Goal: Task Accomplishment & Management: Manage account settings

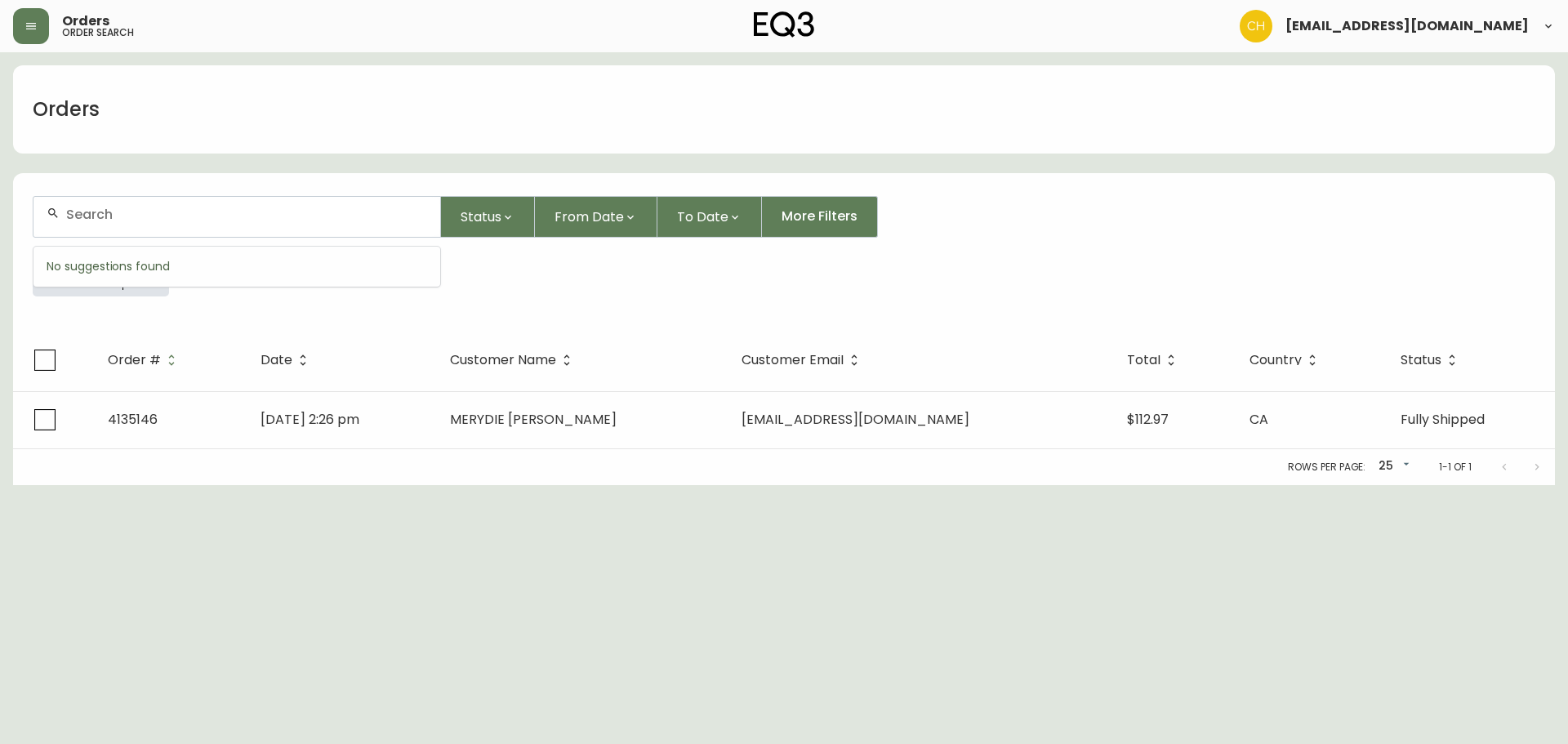
click at [103, 220] on input "text" at bounding box center [246, 214] width 361 height 15
type input "4135199"
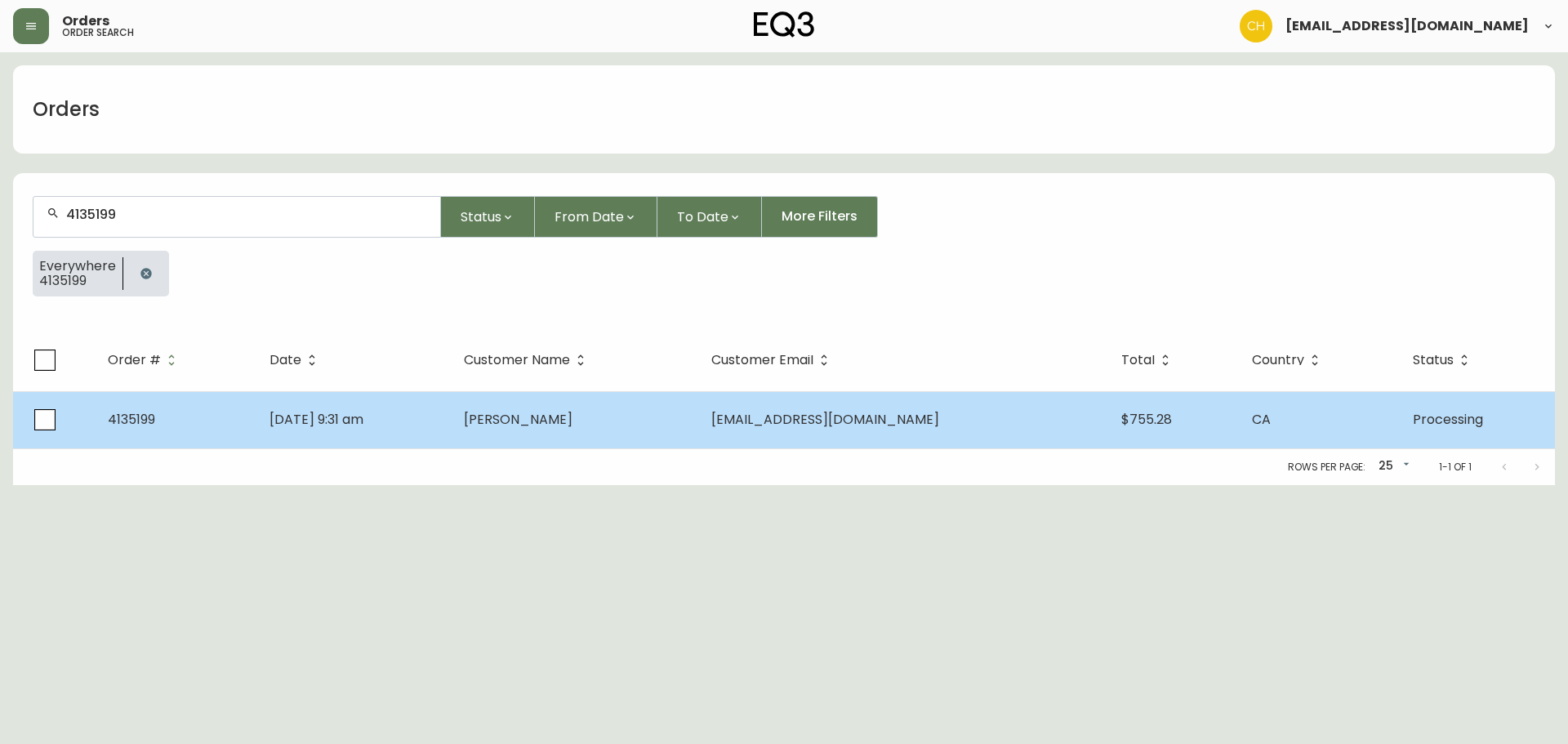
click at [438, 413] on td "[DATE] 9:31 am" at bounding box center [353, 420] width 193 height 57
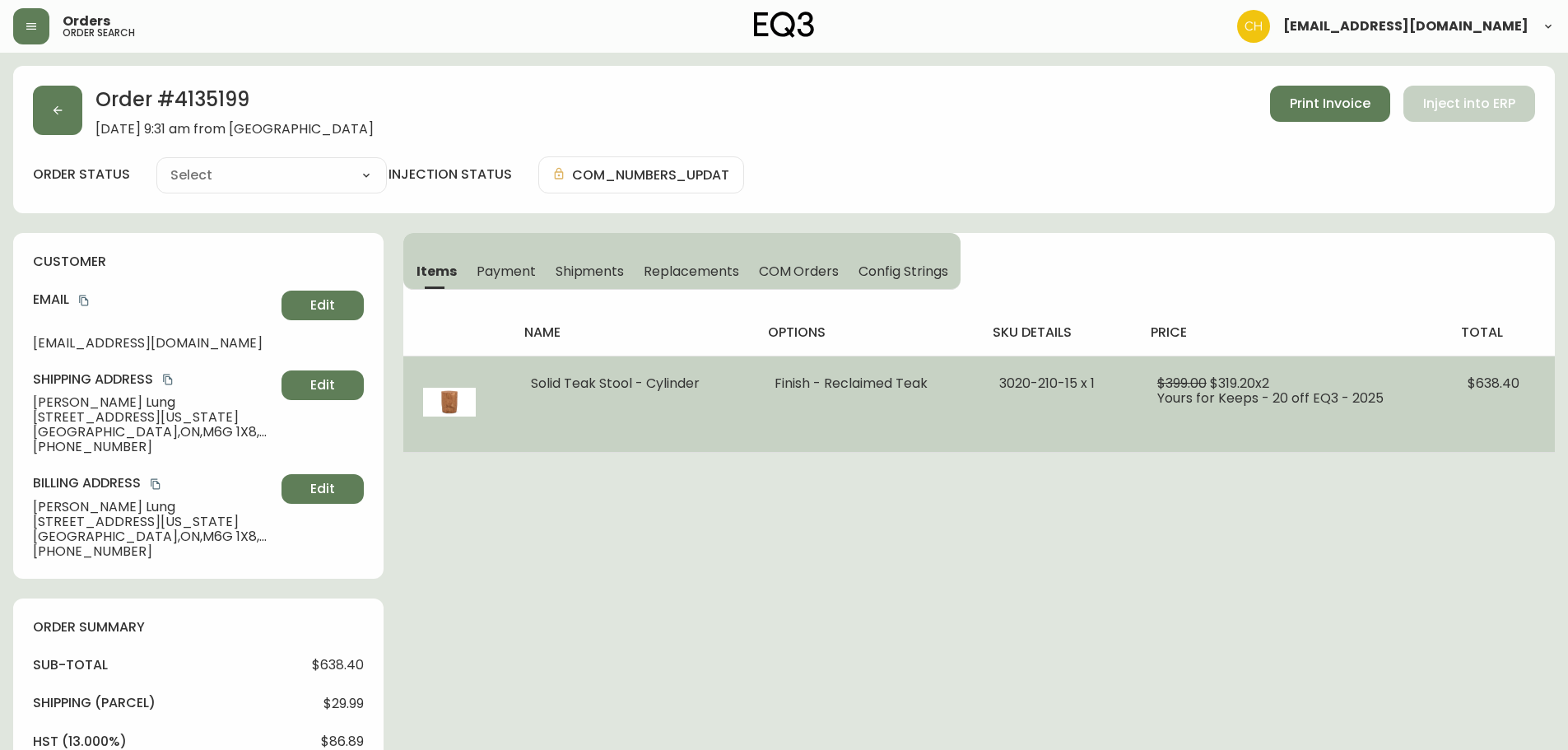
type input "Processing"
select select "PROCESSING"
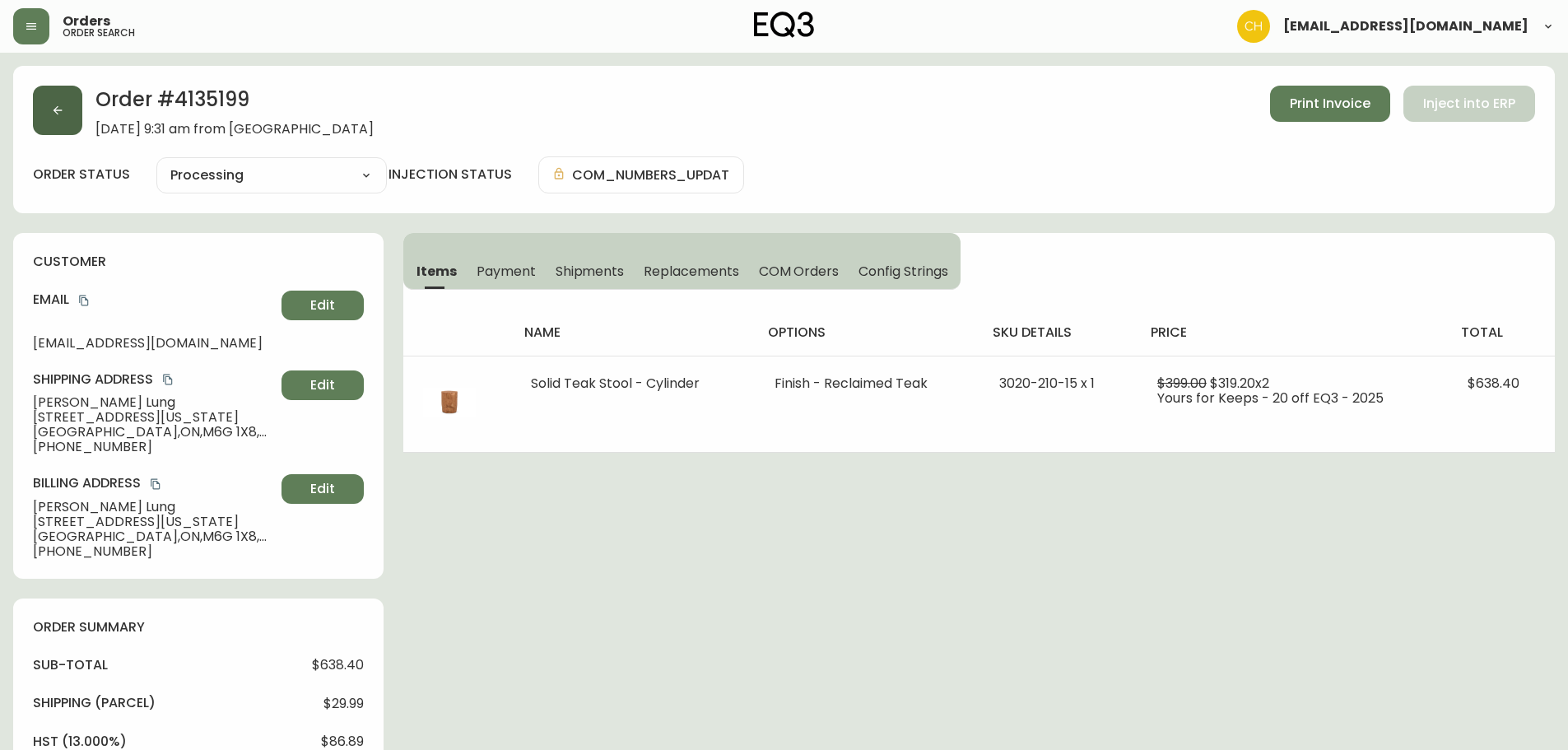
click at [54, 110] on icon "button" at bounding box center [58, 110] width 9 height 9
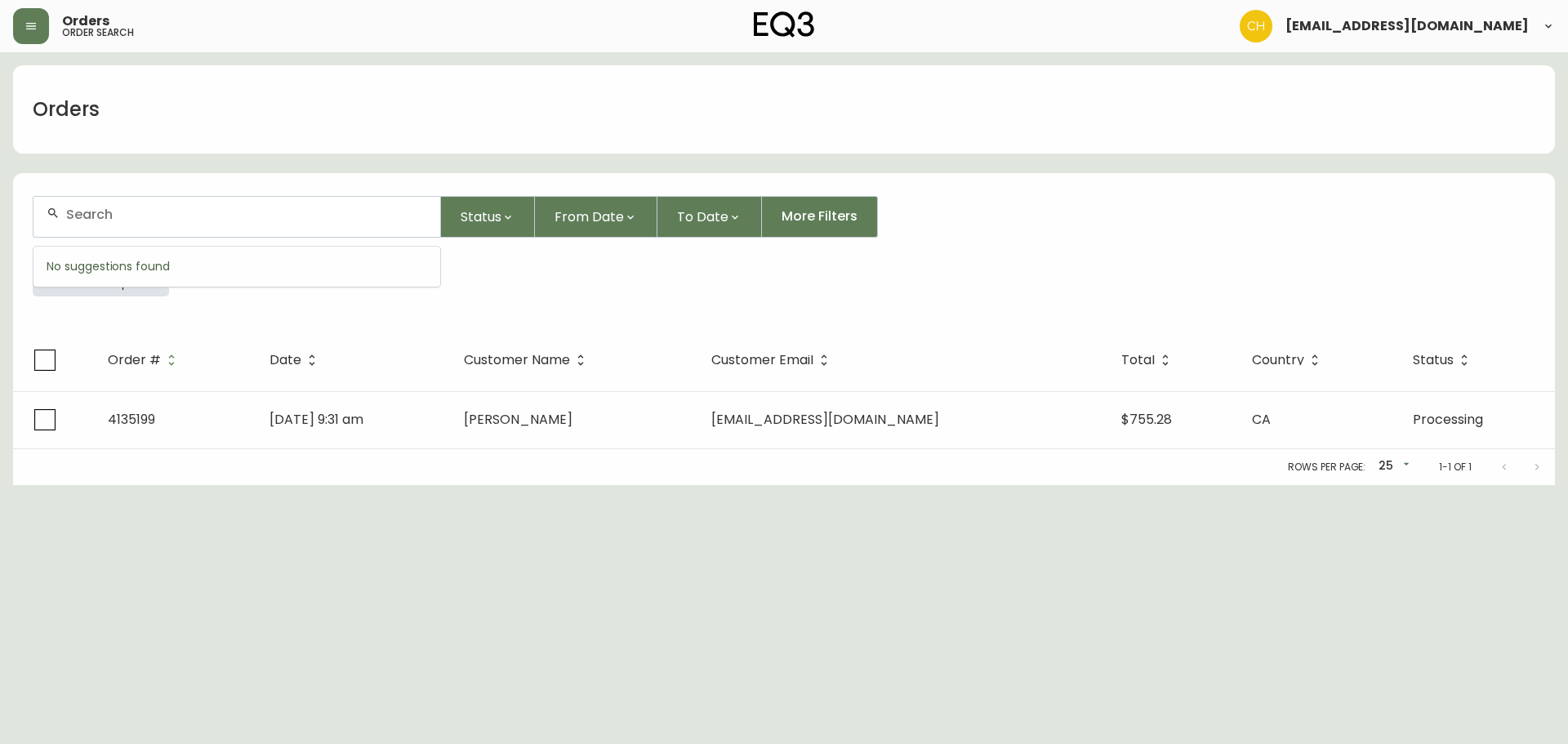
drag, startPoint x: 90, startPoint y: 217, endPoint x: 89, endPoint y: 208, distance: 9.1
click at [91, 212] on input "text" at bounding box center [246, 214] width 361 height 15
type input "4135203"
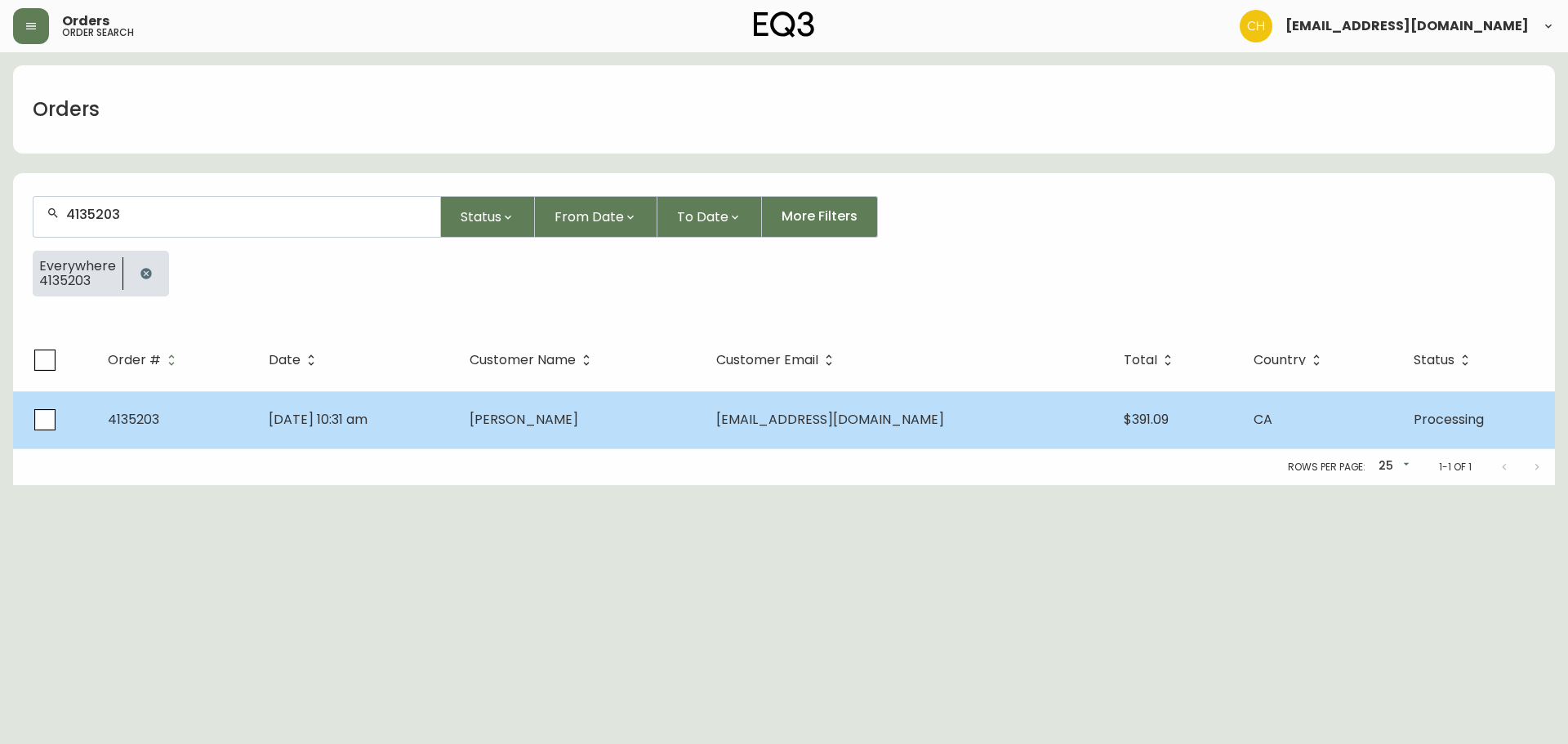
click at [596, 433] on td "[PERSON_NAME]" at bounding box center [579, 420] width 247 height 57
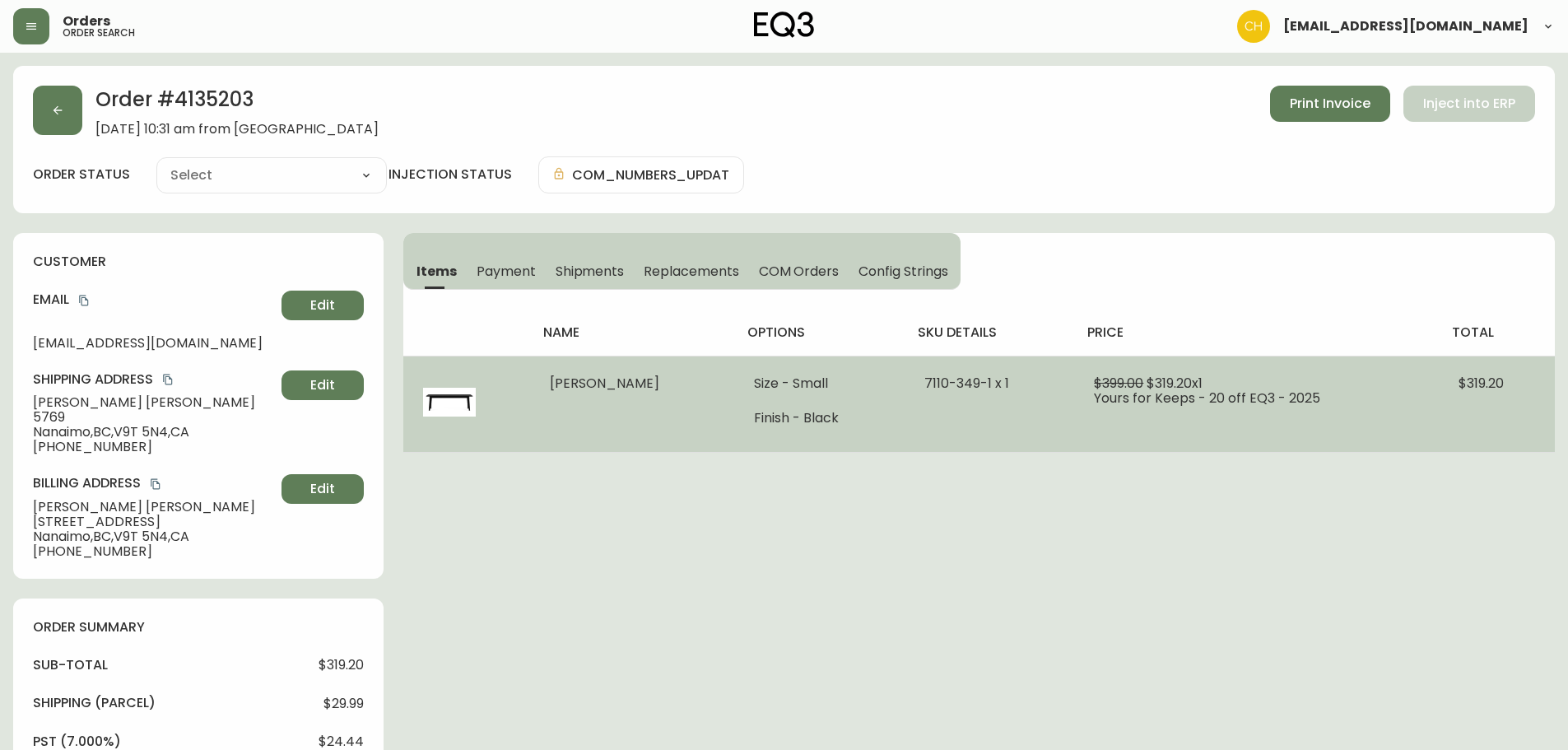
type input "Processing"
select select "PROCESSING"
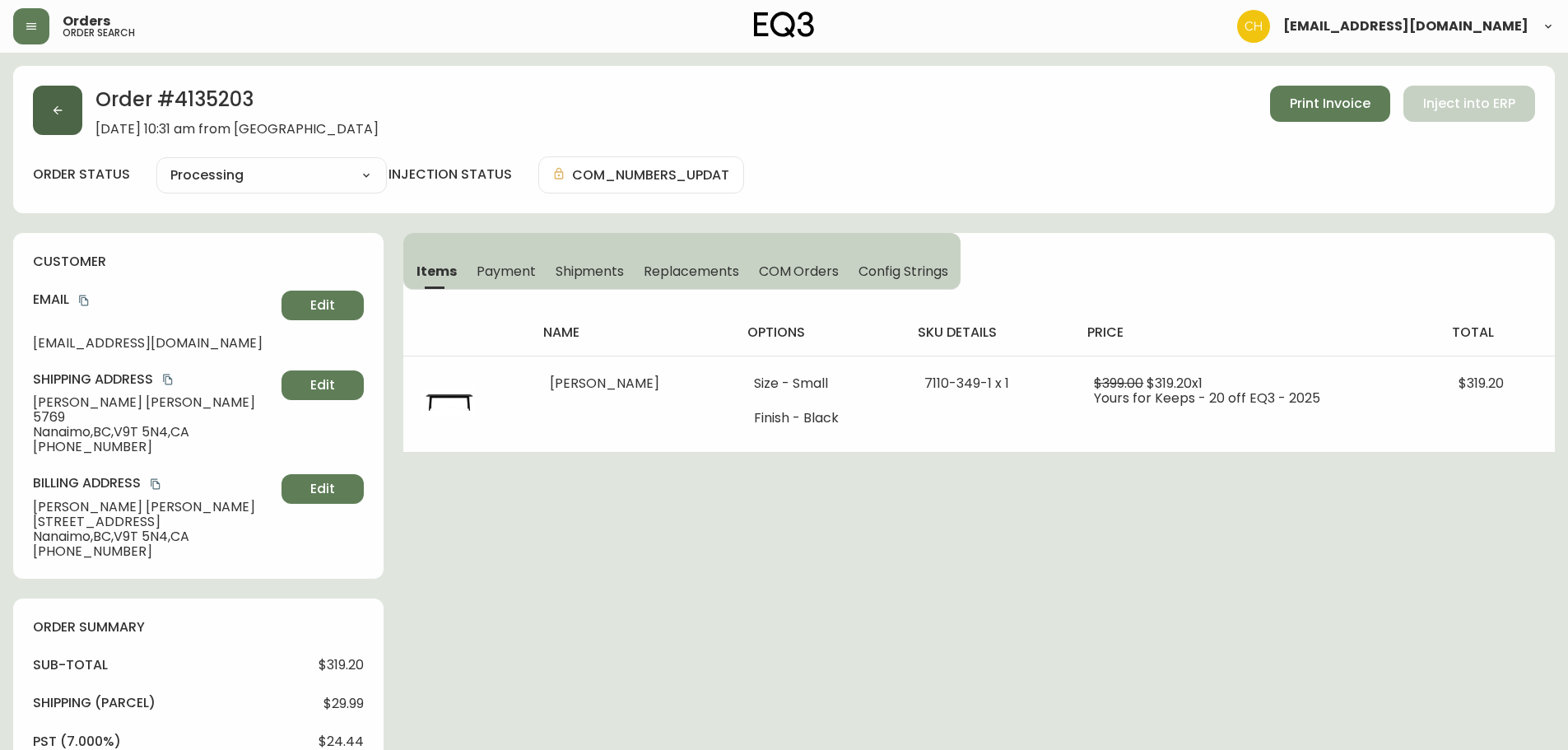
click at [63, 117] on button "button" at bounding box center [57, 110] width 49 height 49
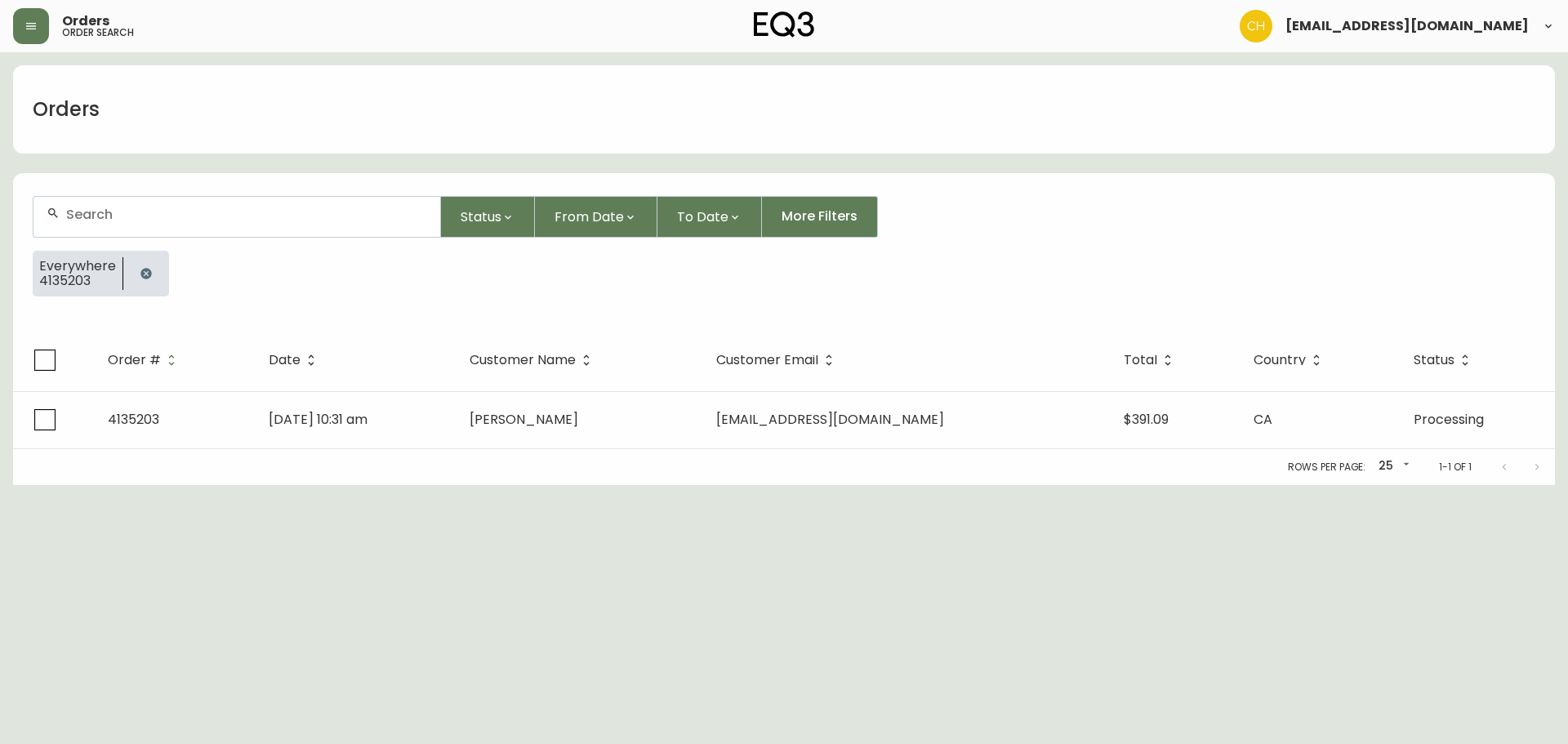
click at [135, 213] on input "text" at bounding box center [246, 214] width 361 height 15
type input "4135216"
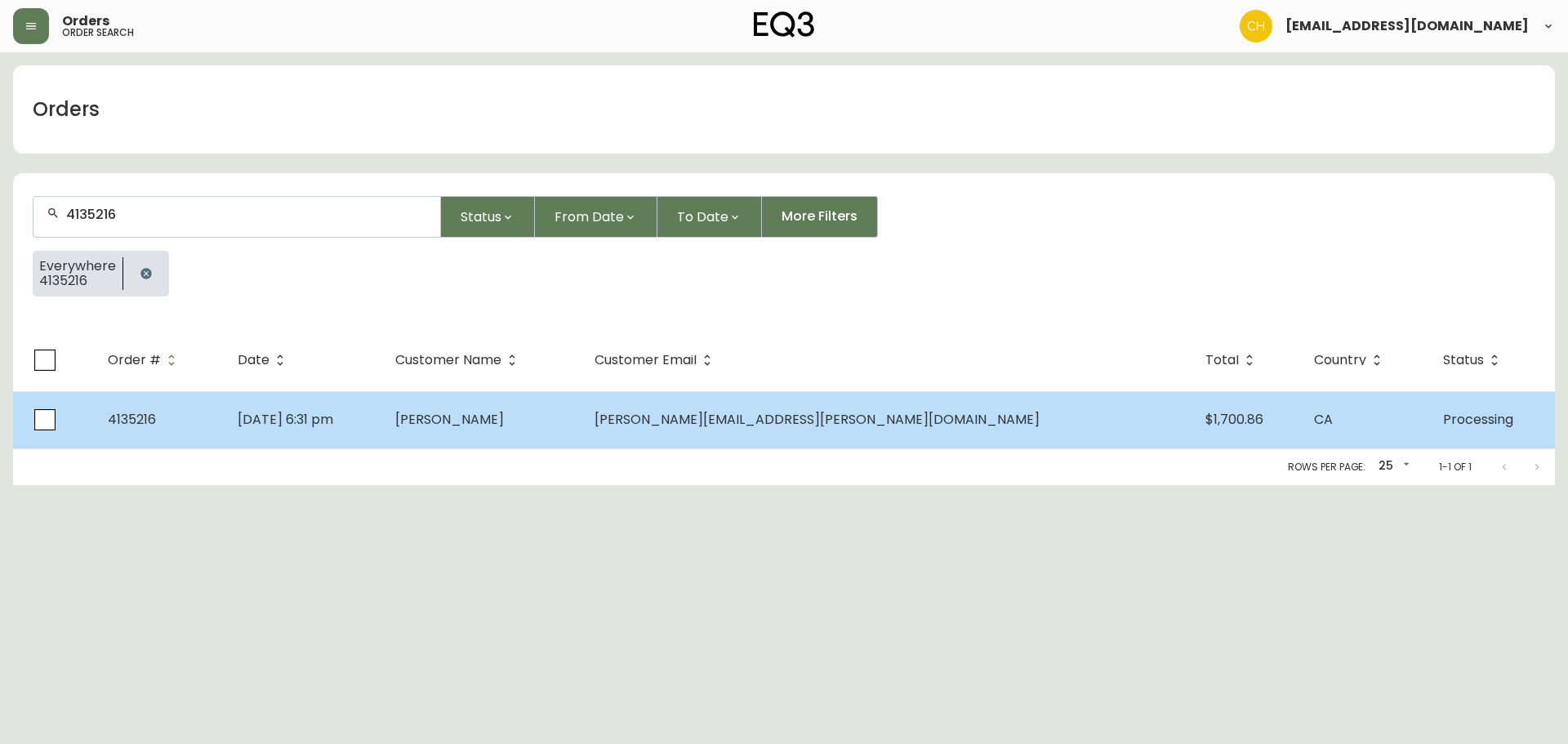
click at [535, 399] on td "[PERSON_NAME]" at bounding box center [482, 420] width 200 height 57
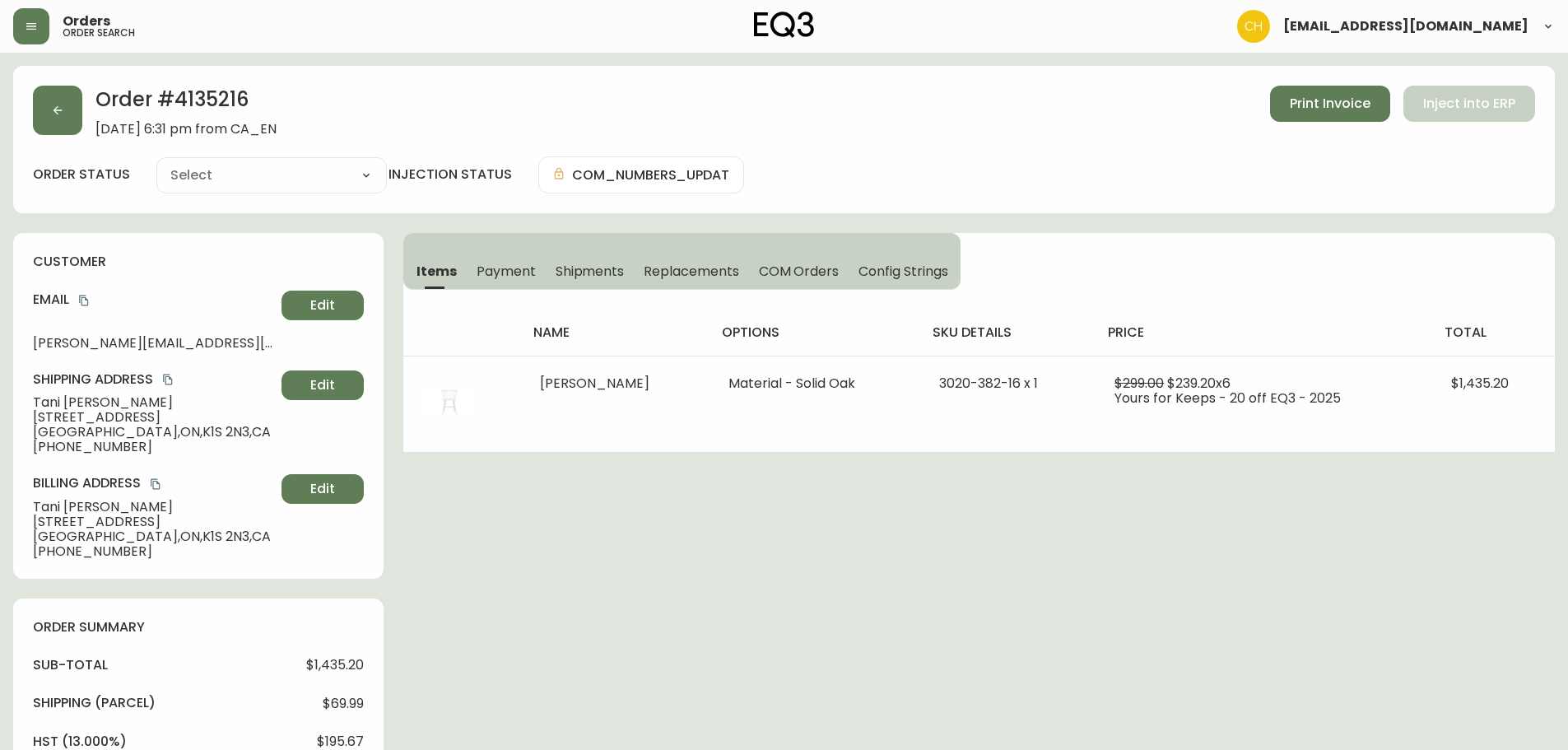
type input "Processing"
select select "PROCESSING"
click at [71, 108] on button "button" at bounding box center [57, 110] width 49 height 49
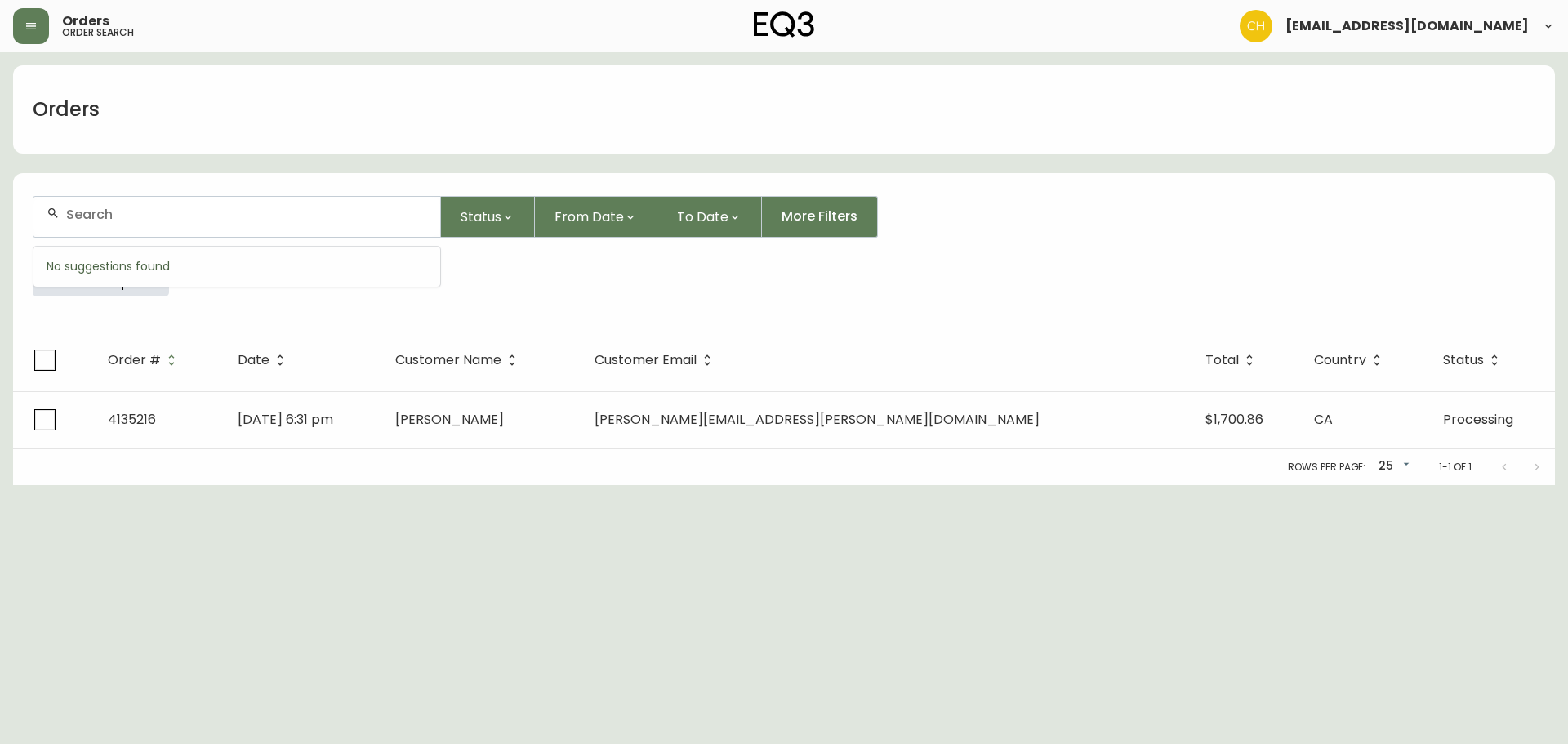
click at [153, 215] on input "text" at bounding box center [246, 214] width 361 height 15
type input "4135196"
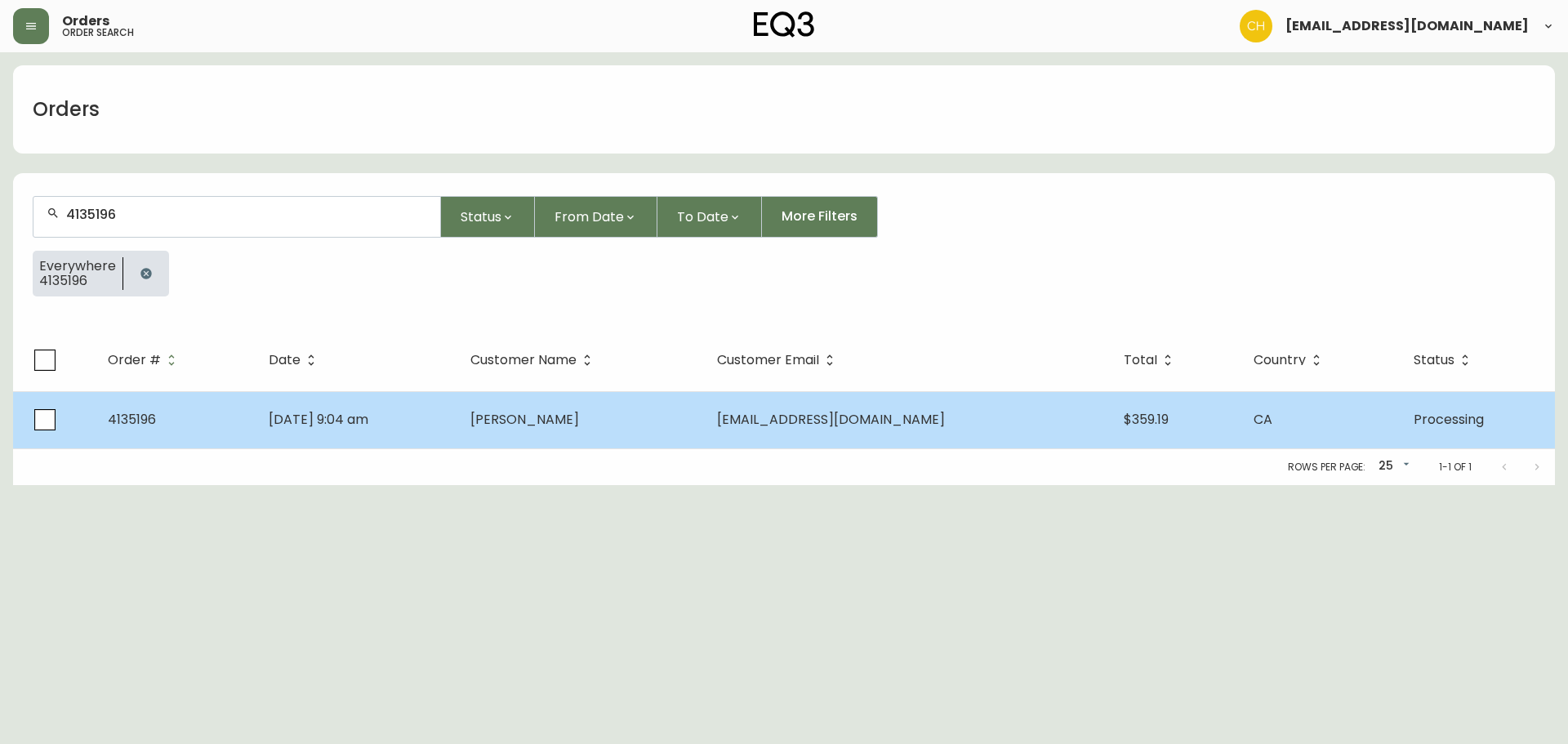
click at [549, 422] on span "[PERSON_NAME]" at bounding box center [525, 419] width 109 height 19
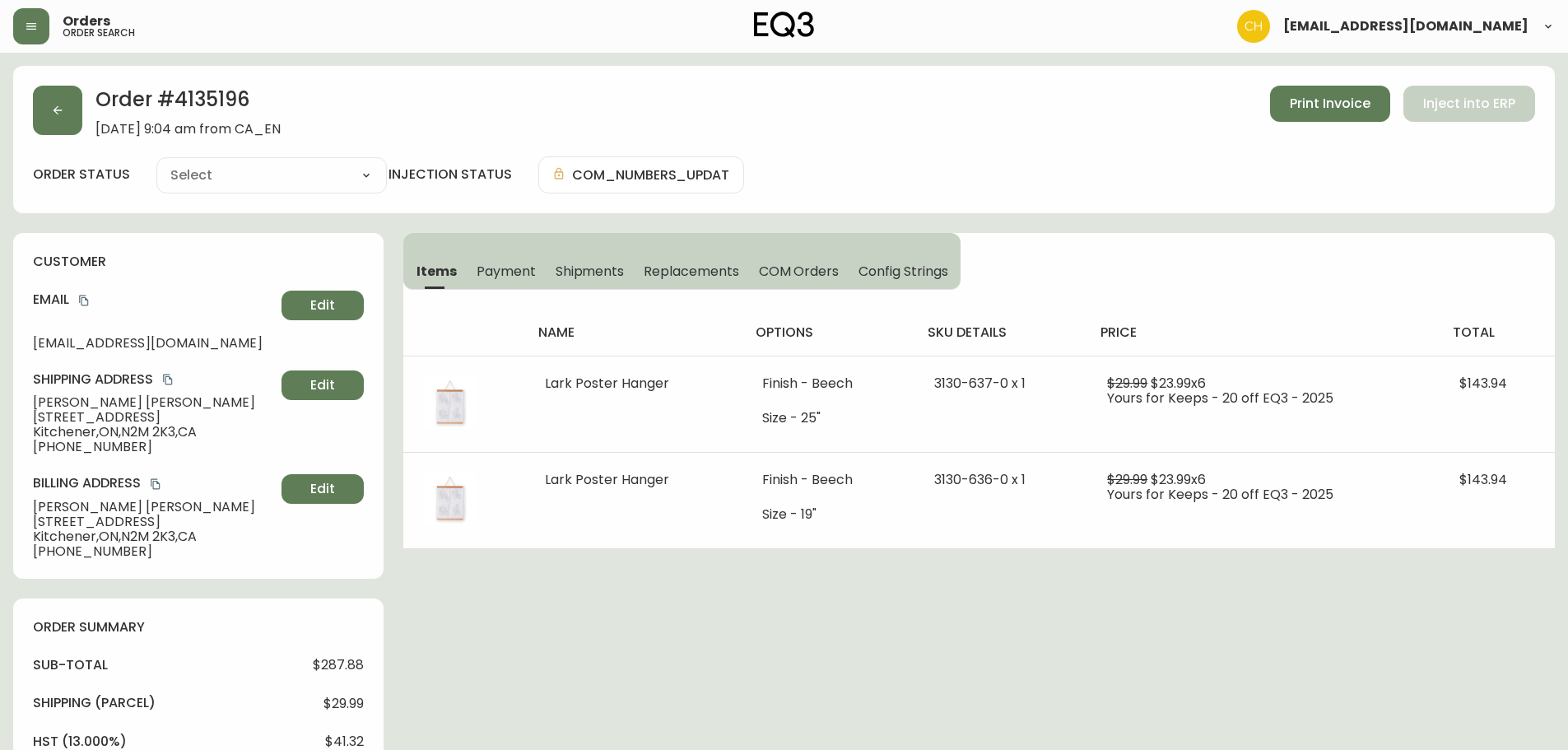
type input "Processing"
select select "PROCESSING"
click at [53, 121] on button "button" at bounding box center [57, 110] width 49 height 49
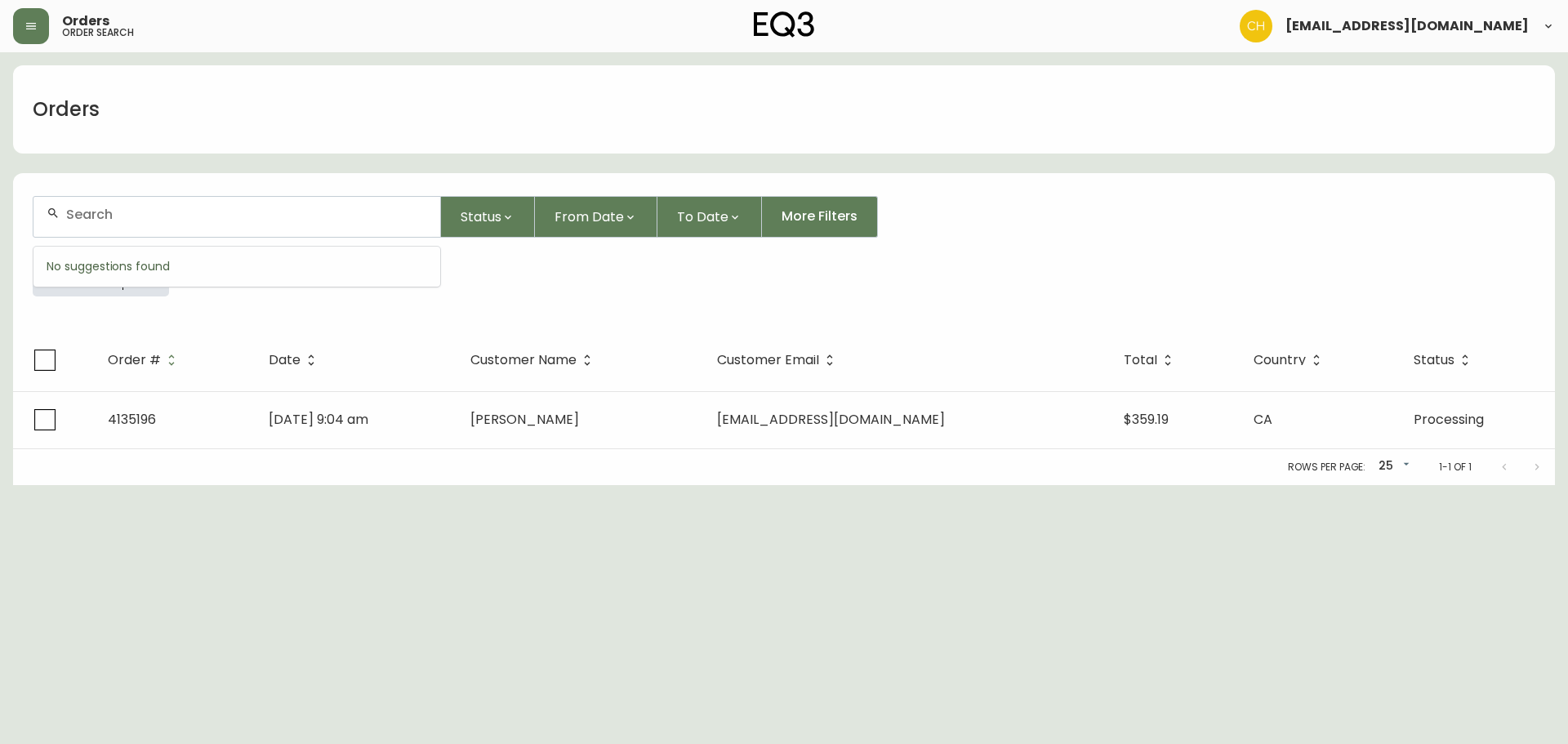
click at [85, 220] on input "text" at bounding box center [246, 214] width 361 height 15
type input "4135206"
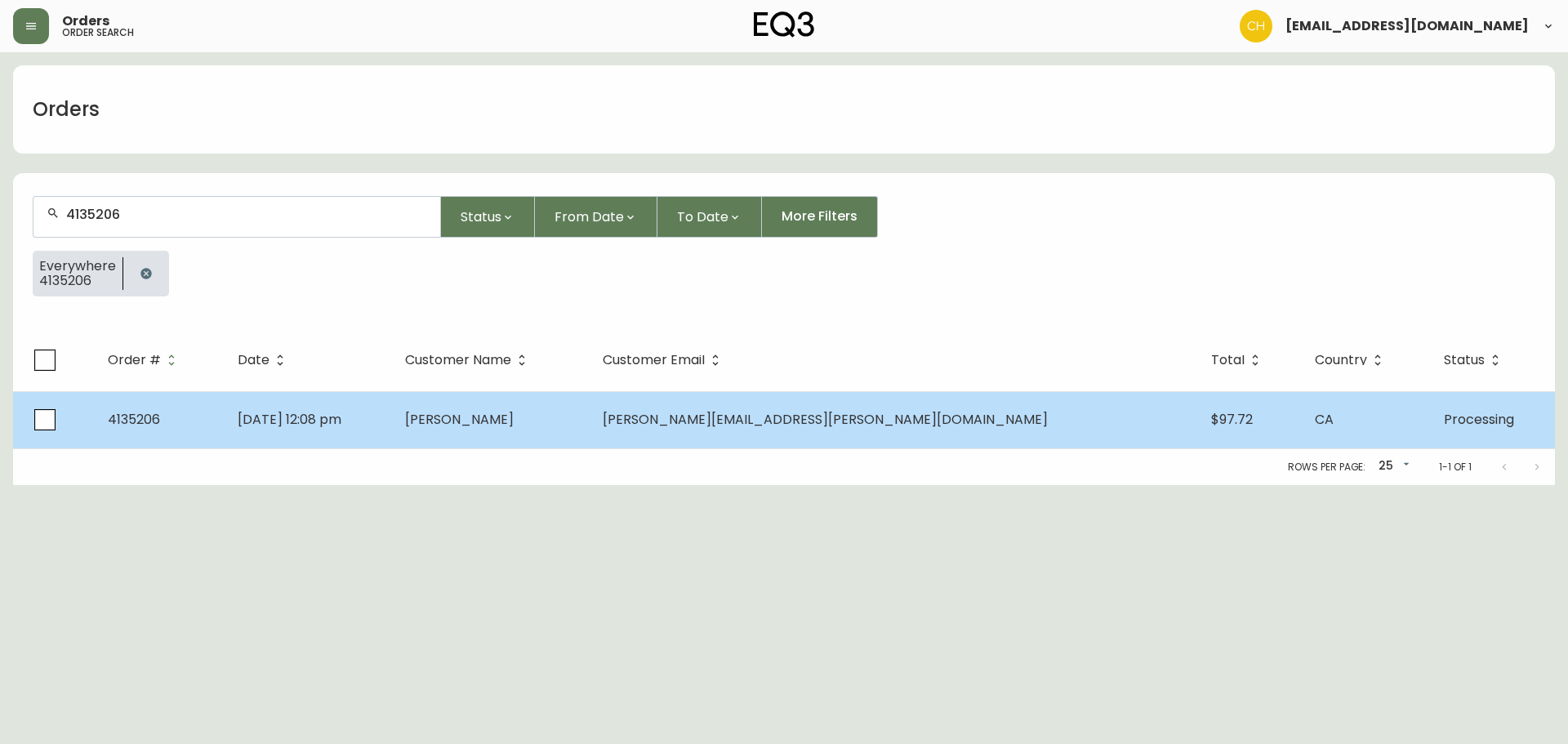
click at [367, 399] on td "[DATE] 12:08 pm" at bounding box center [308, 420] width 167 height 57
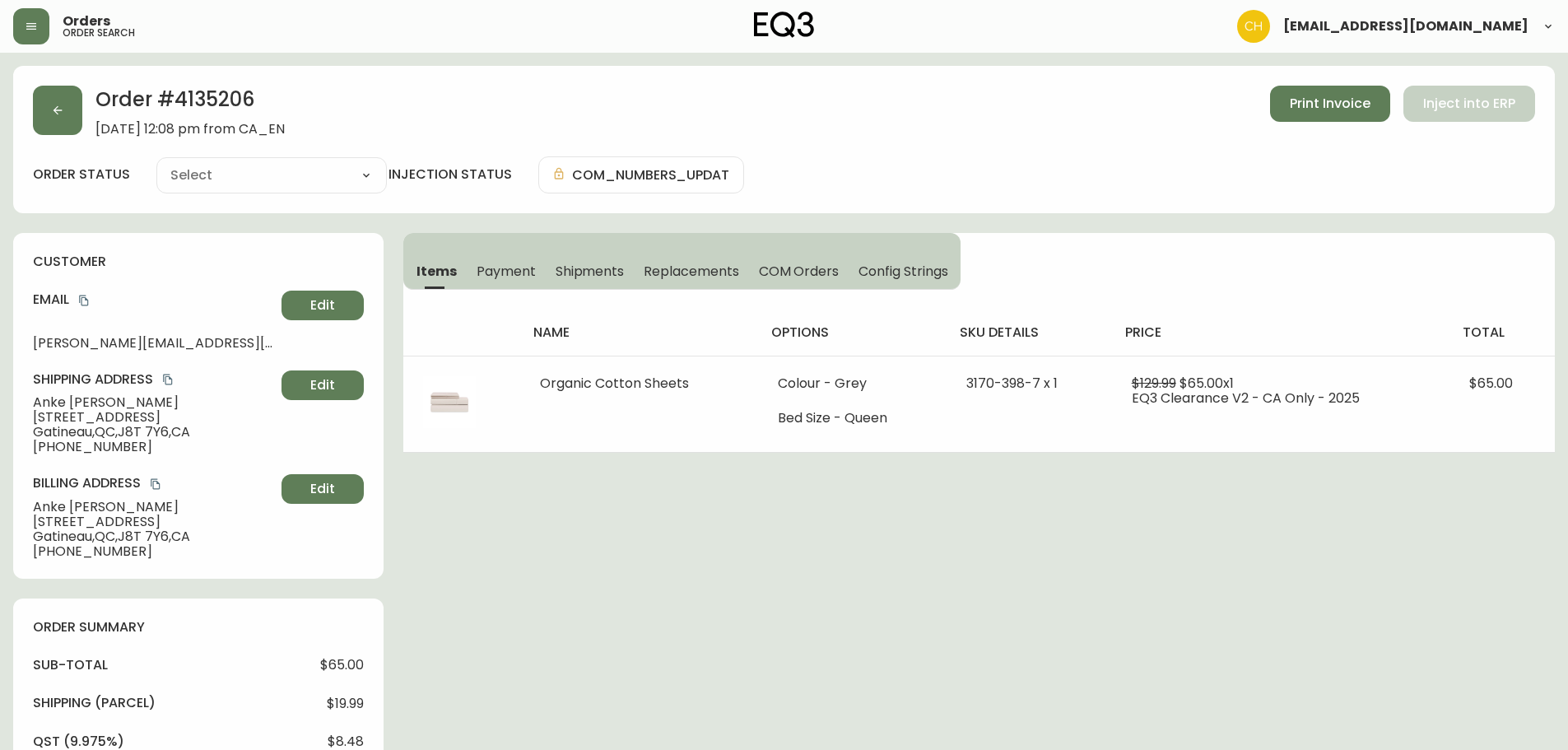
type input "Processing"
select select "PROCESSING"
click at [67, 103] on button "button" at bounding box center [57, 110] width 49 height 49
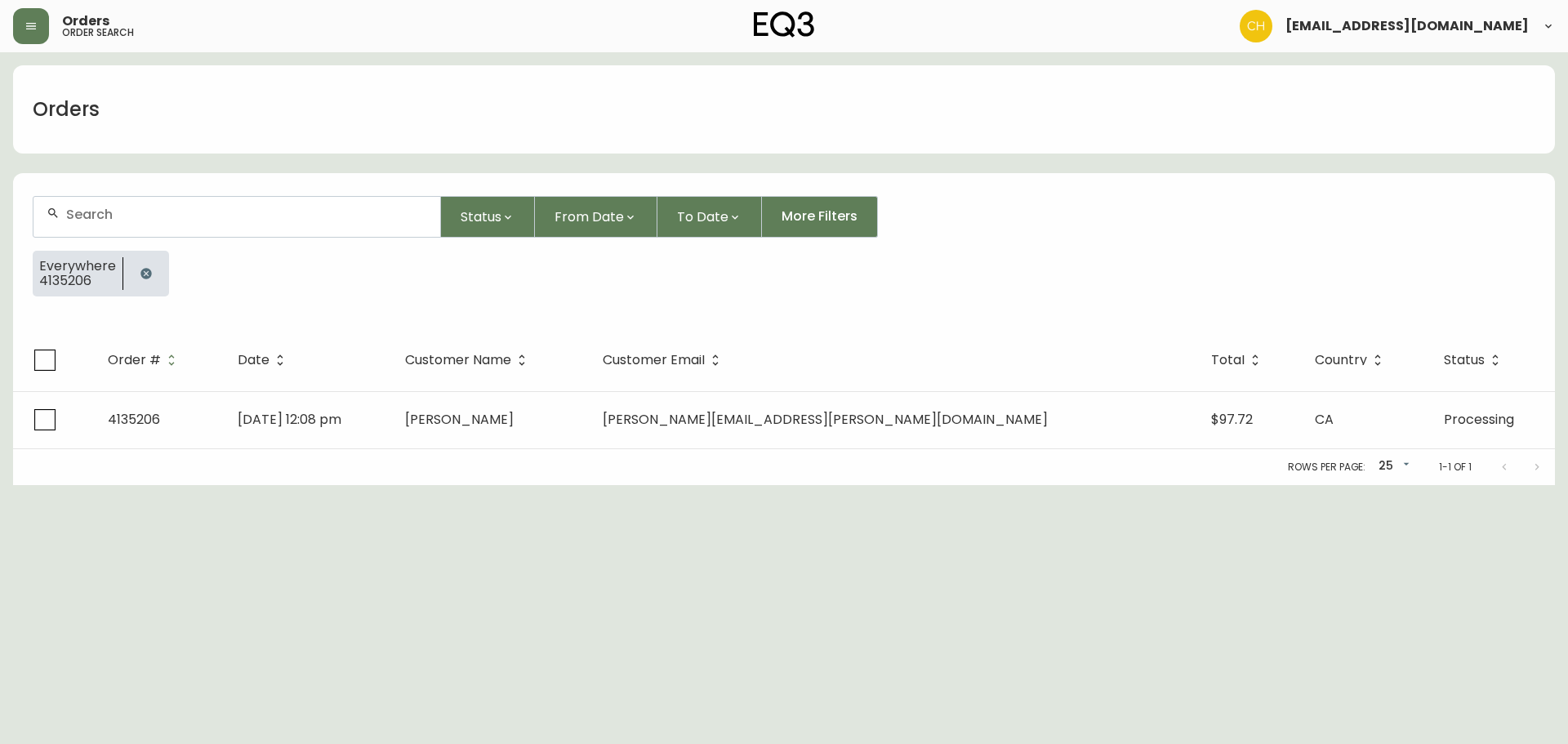
drag, startPoint x: 101, startPoint y: 217, endPoint x: 101, endPoint y: 205, distance: 12.0
click at [102, 213] on input "text" at bounding box center [246, 214] width 361 height 15
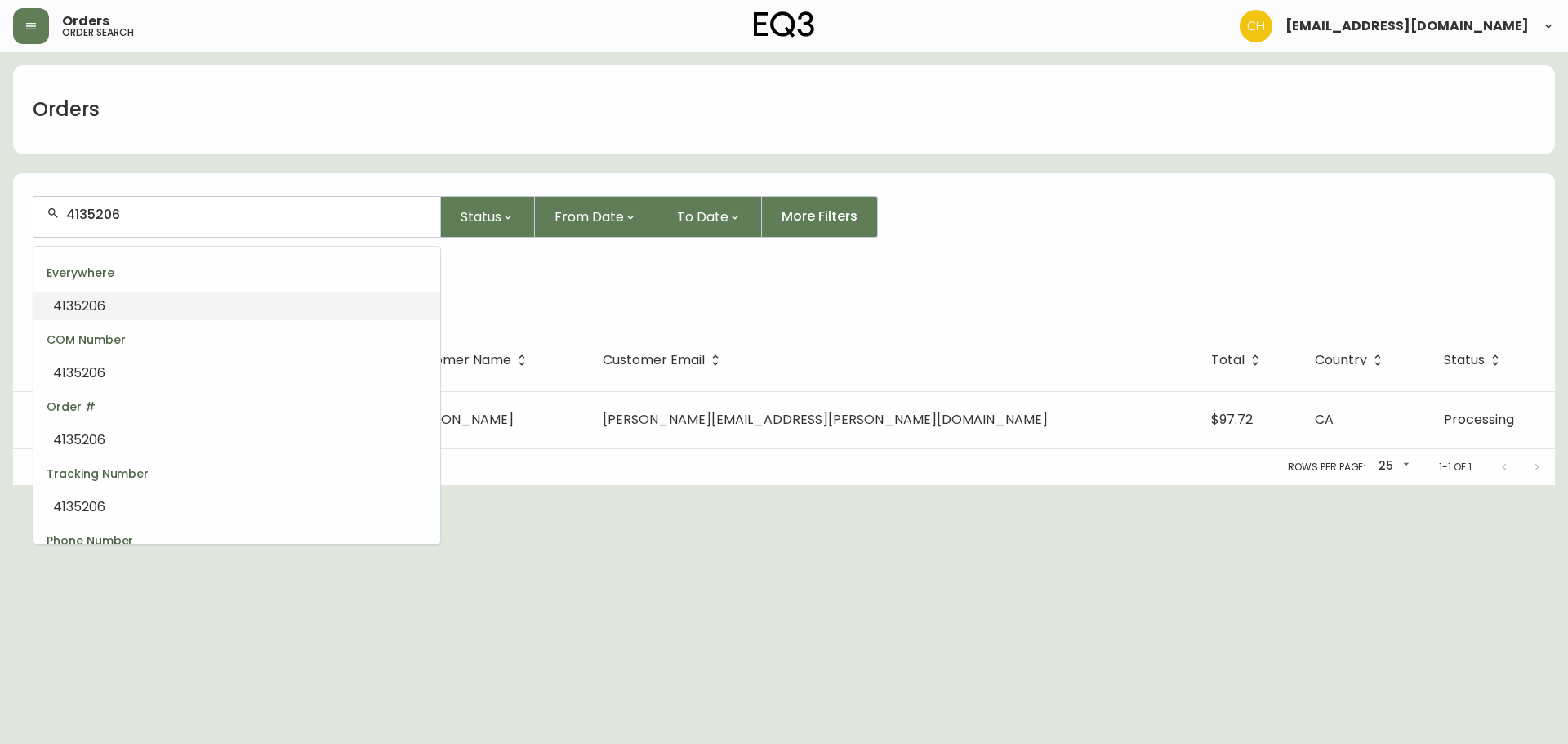
drag, startPoint x: 150, startPoint y: 214, endPoint x: 6, endPoint y: 212, distance: 144.0
click at [6, 212] on main "Orders 4135206 Status From Date To Date More Filters Everywhere 4135206 Order #…" at bounding box center [784, 269] width 1568 height 433
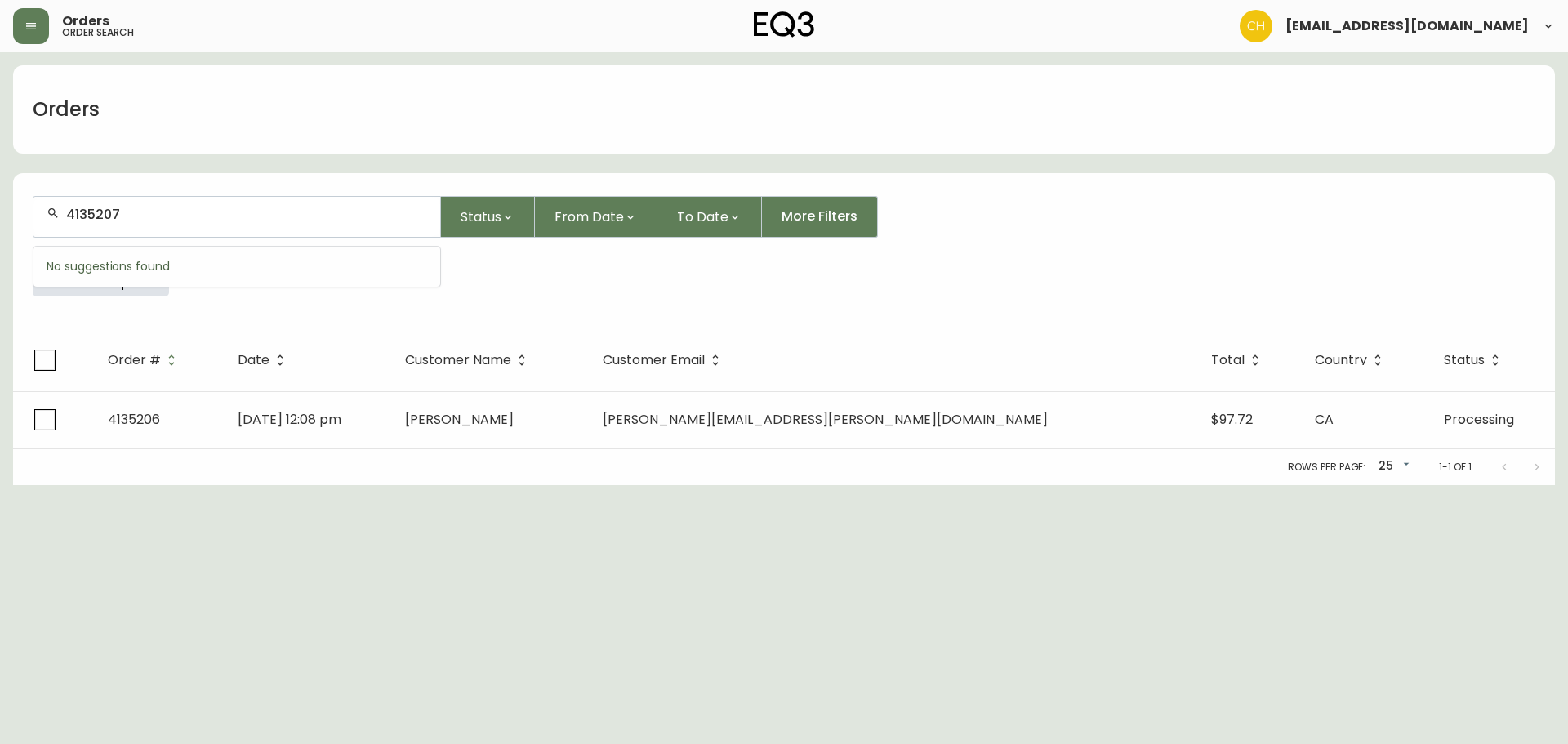
type input "4135207"
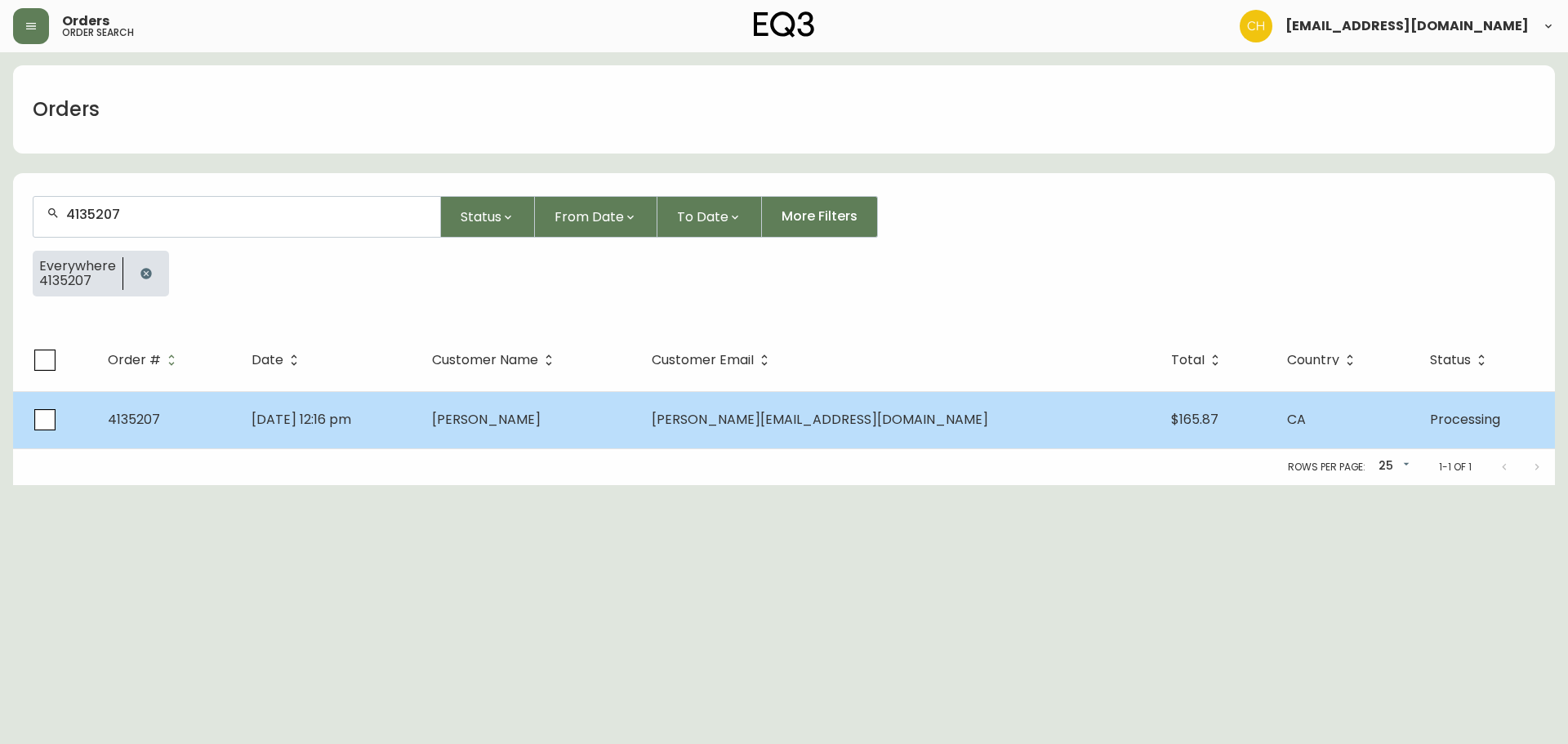
click at [419, 415] on td "[DATE] 12:16 pm" at bounding box center [329, 420] width 181 height 57
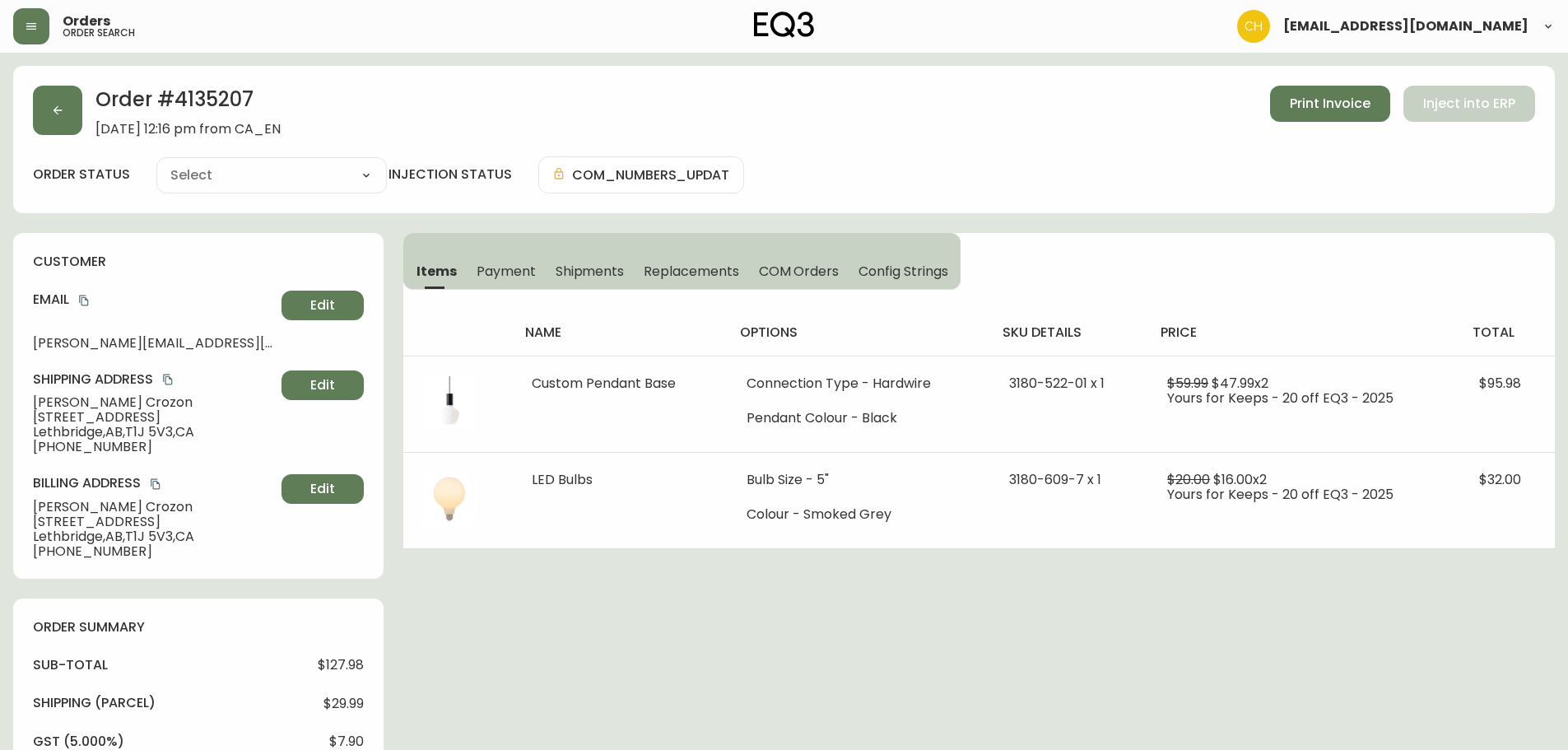
type input "Processing"
select select "PROCESSING"
click at [73, 116] on button "button" at bounding box center [57, 110] width 49 height 49
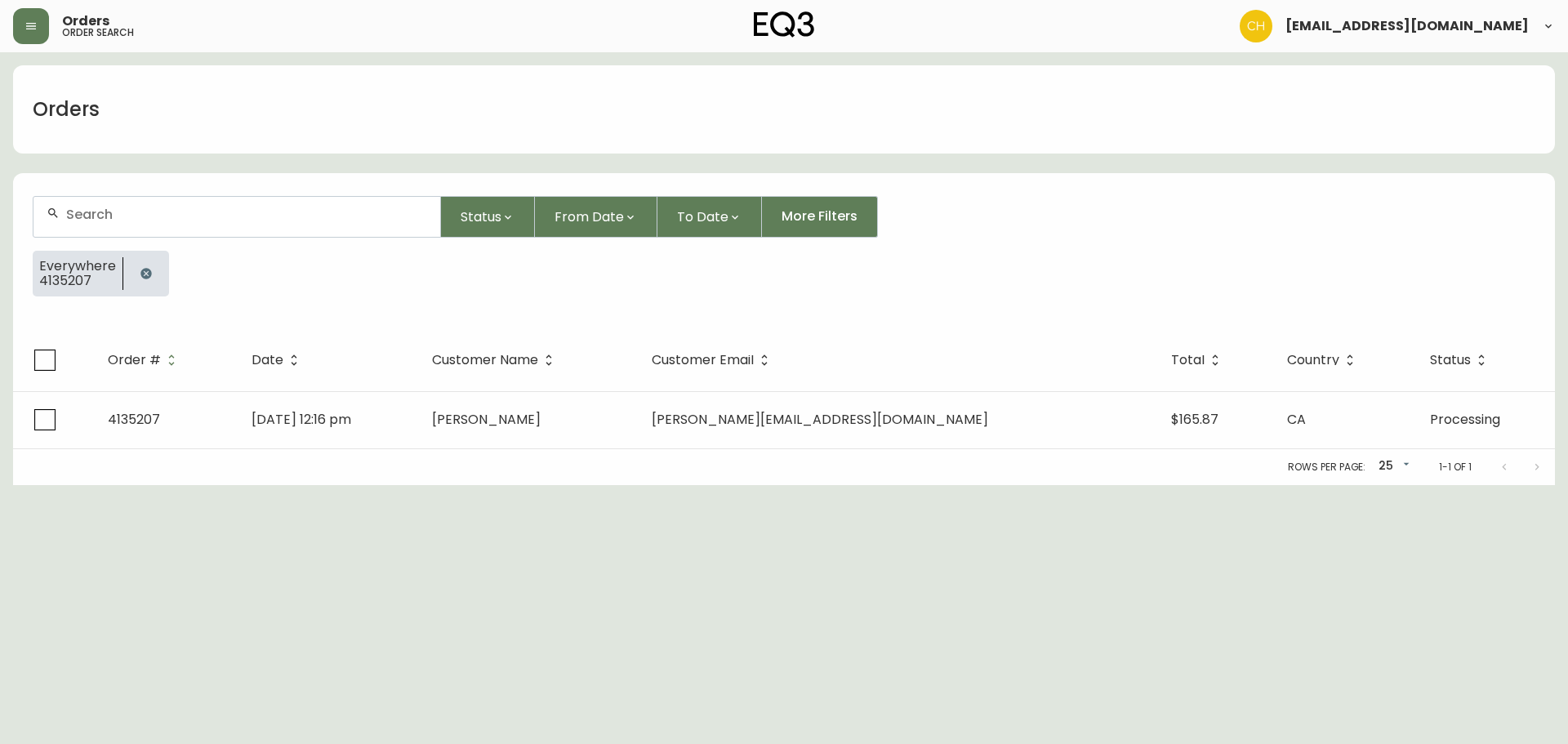
drag, startPoint x: 86, startPoint y: 217, endPoint x: 83, endPoint y: 206, distance: 11.4
click at [86, 212] on input "text" at bounding box center [246, 214] width 361 height 15
type input "4135208"
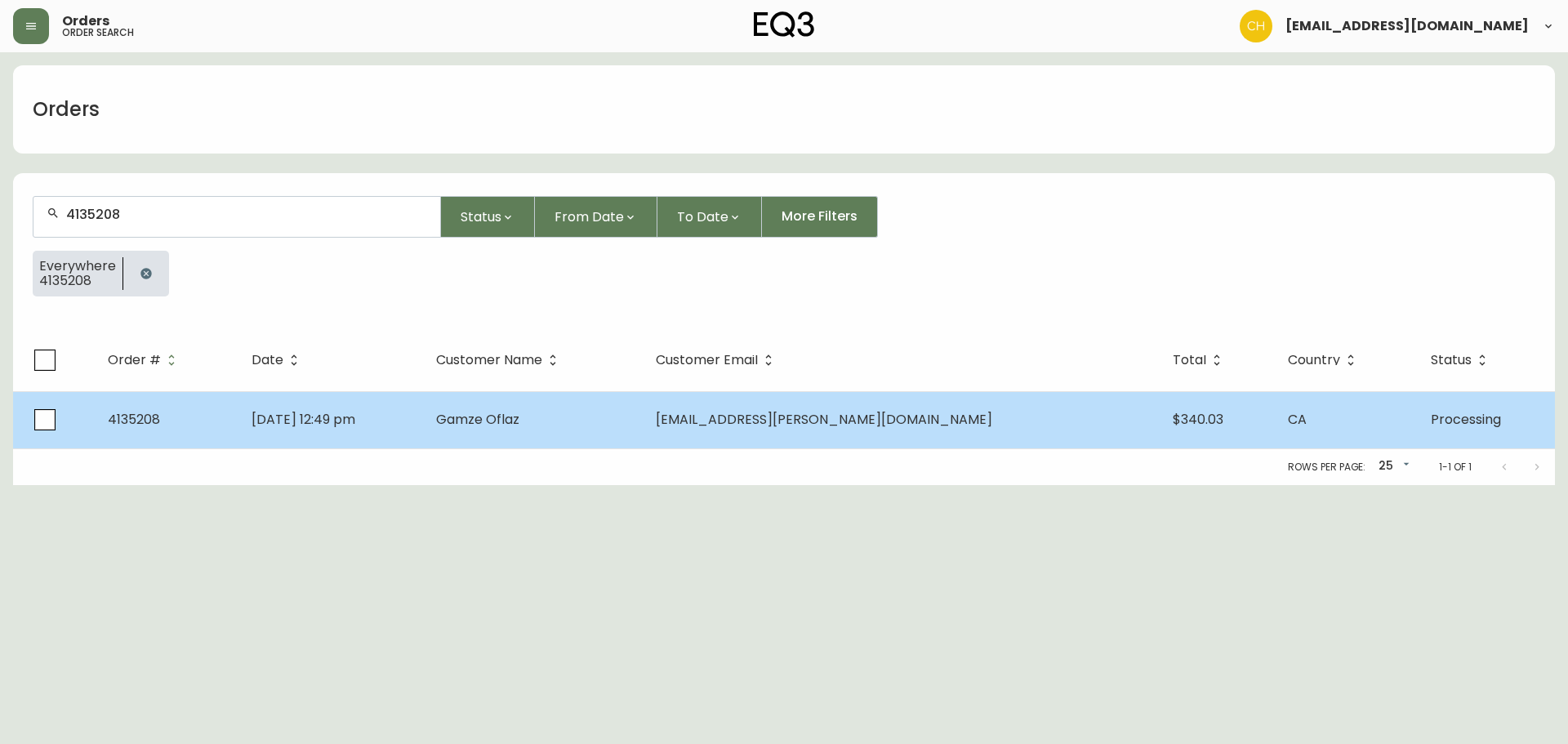
click at [519, 414] on span "Gamze Oflaz" at bounding box center [477, 419] width 83 height 19
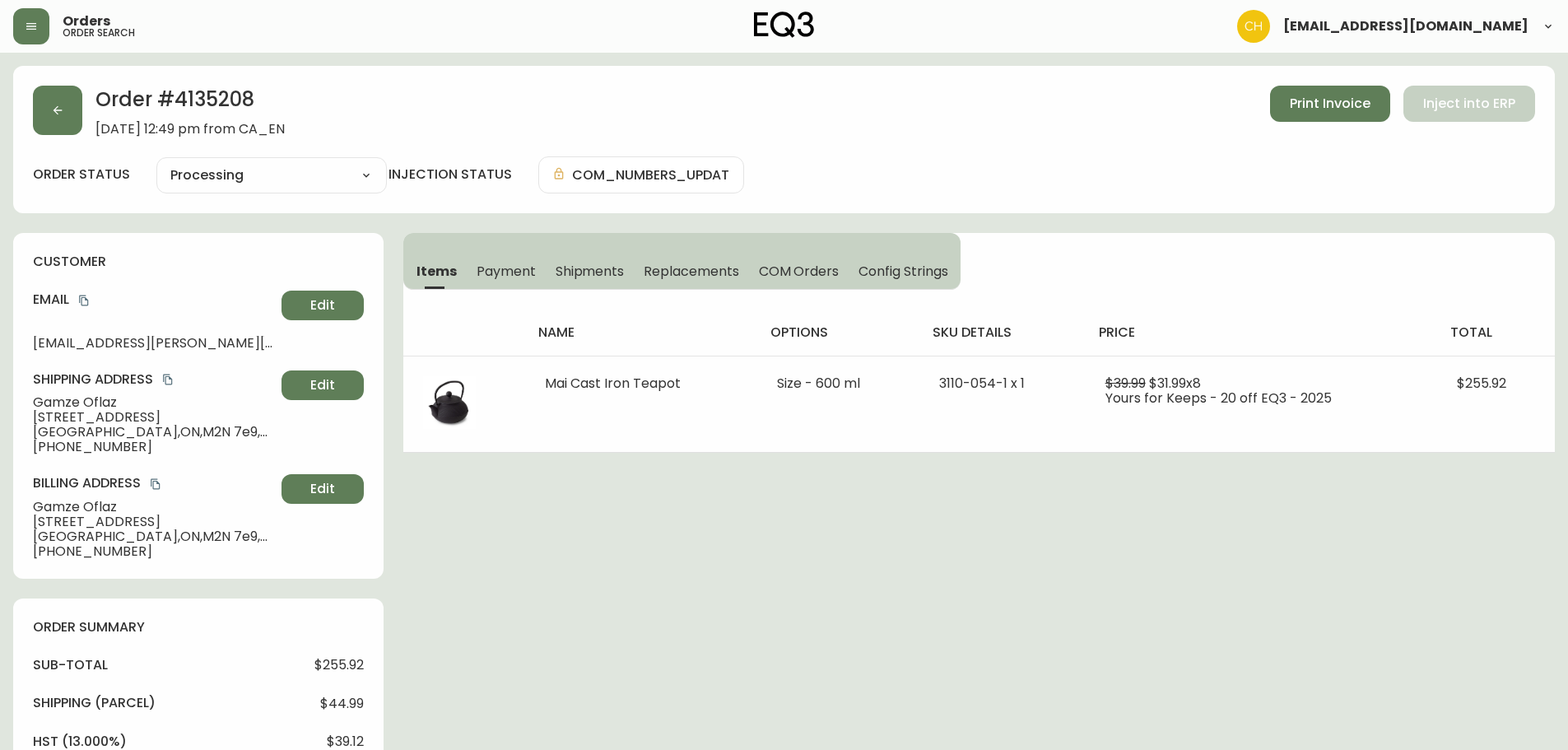
type input "Processing"
select select "PROCESSING"
click at [44, 111] on button "button" at bounding box center [57, 110] width 49 height 49
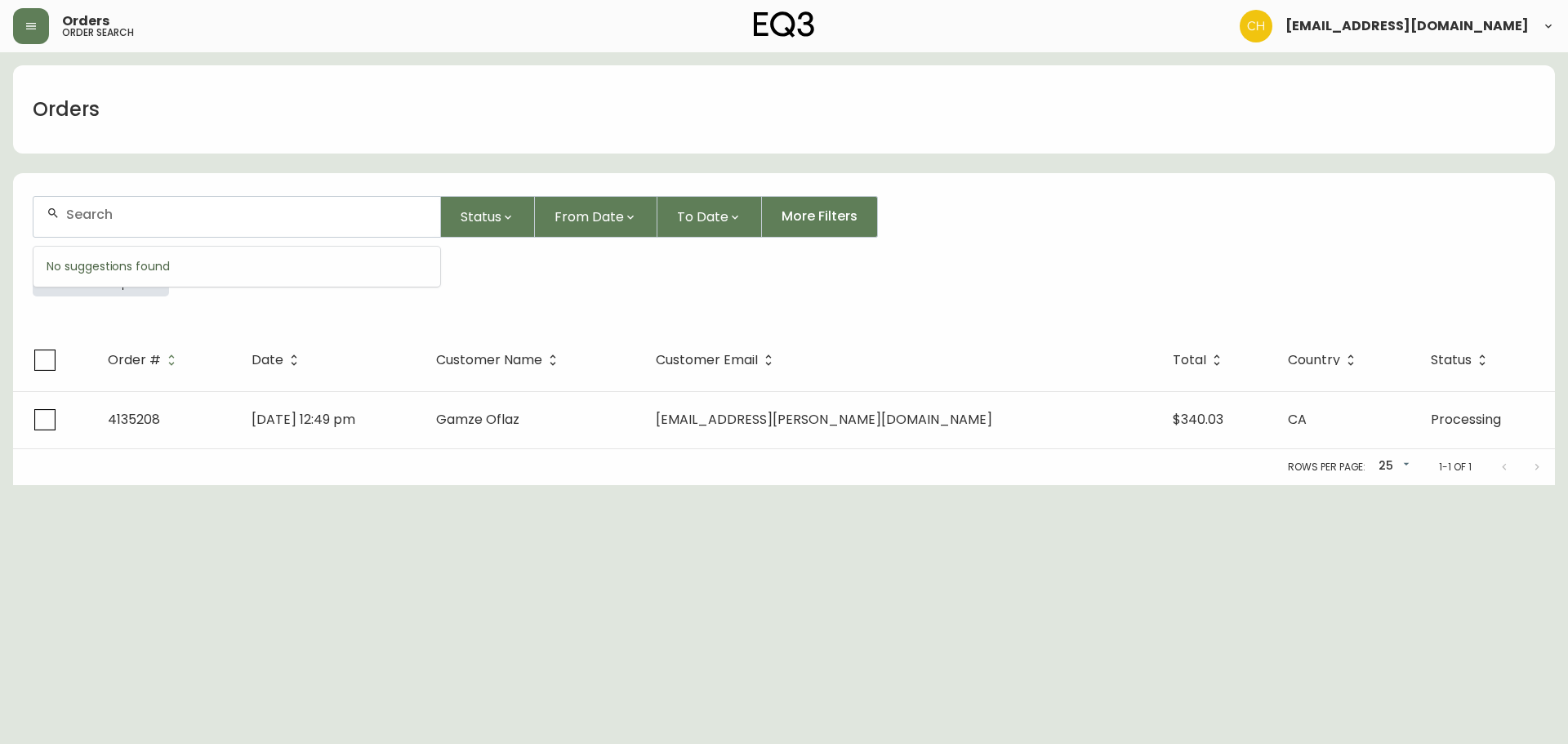
click at [93, 210] on input "text" at bounding box center [246, 214] width 361 height 15
type input "4135209"
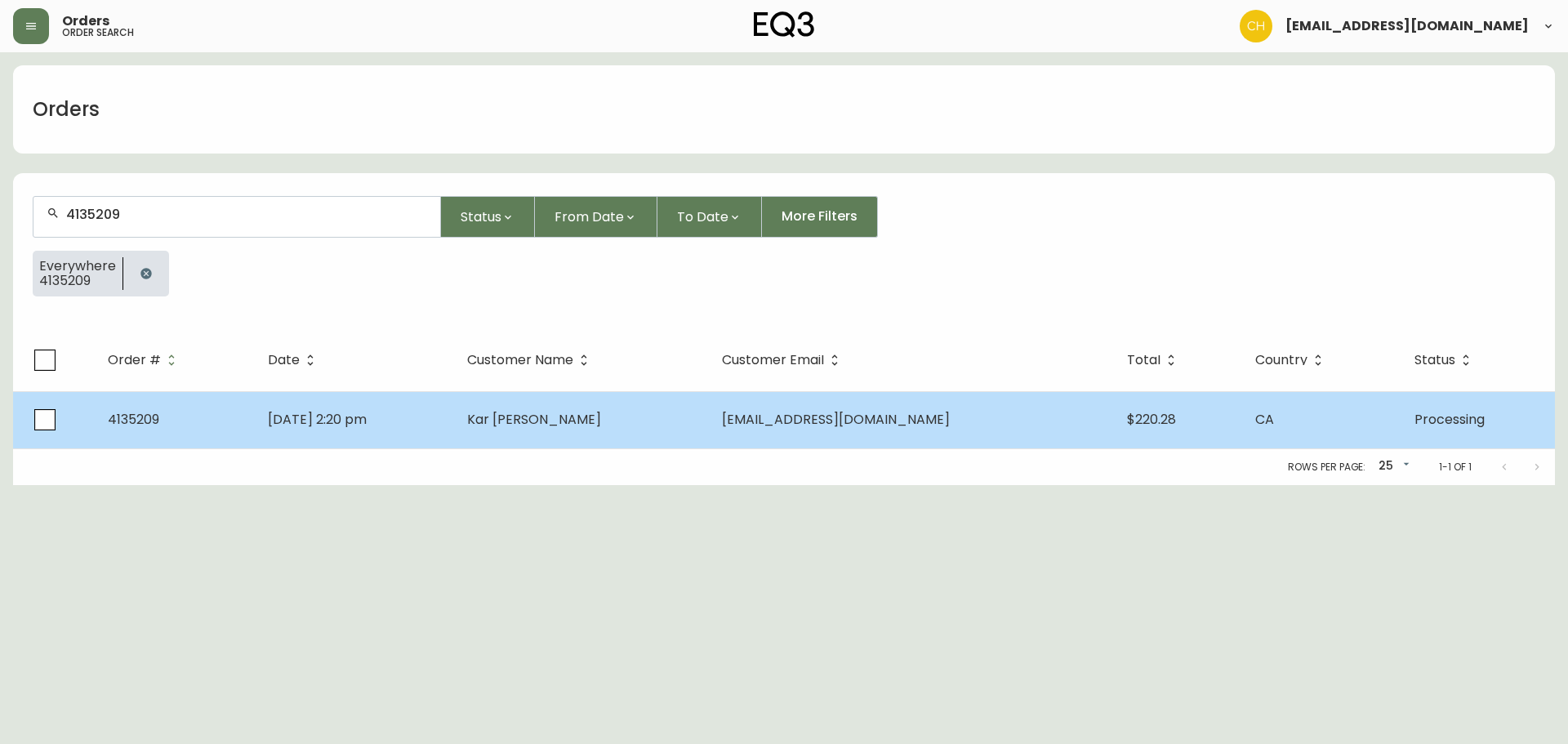
click at [551, 420] on span "Kar [PERSON_NAME]" at bounding box center [534, 419] width 134 height 19
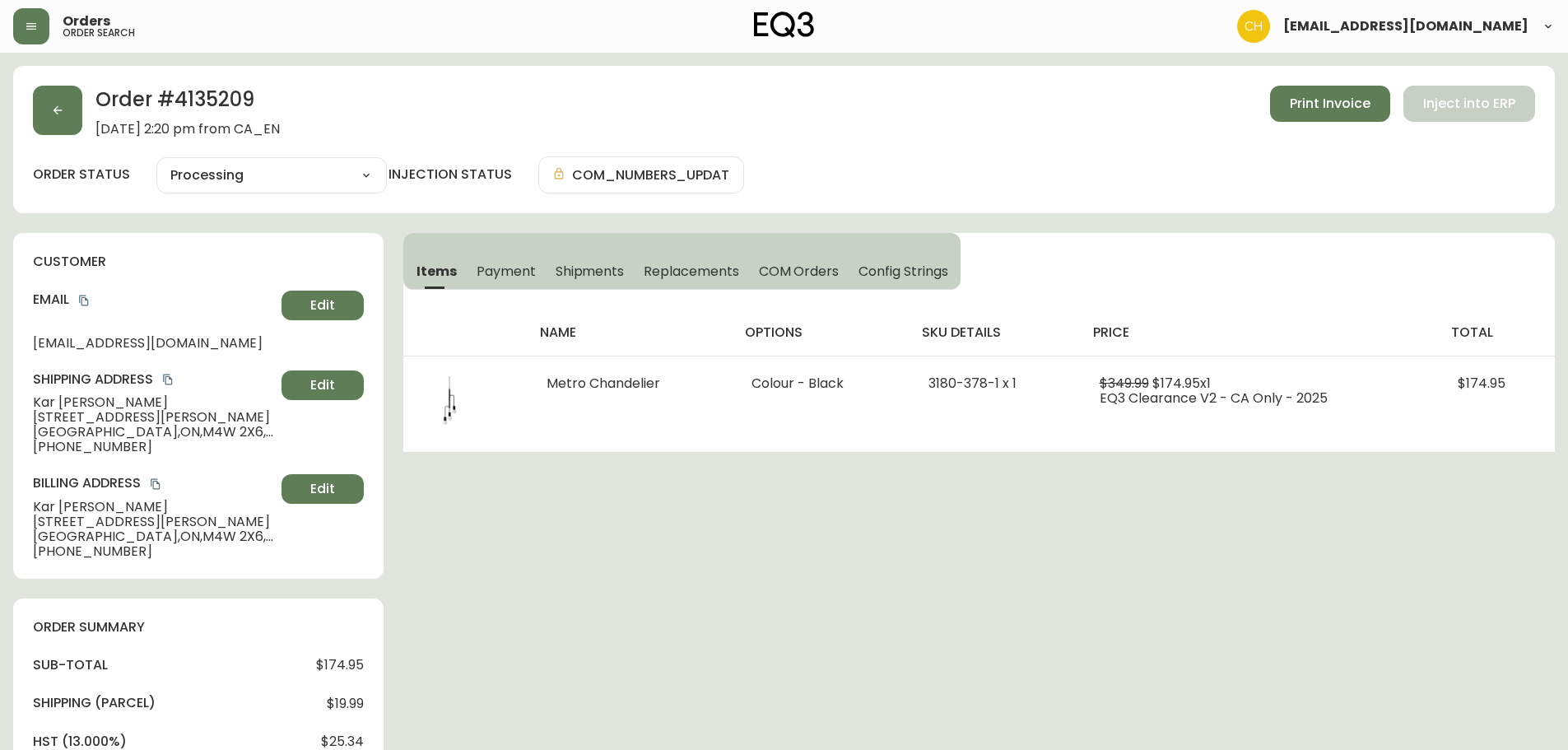
type input "Processing"
select select "PROCESSING"
click at [49, 115] on button "button" at bounding box center [57, 110] width 49 height 49
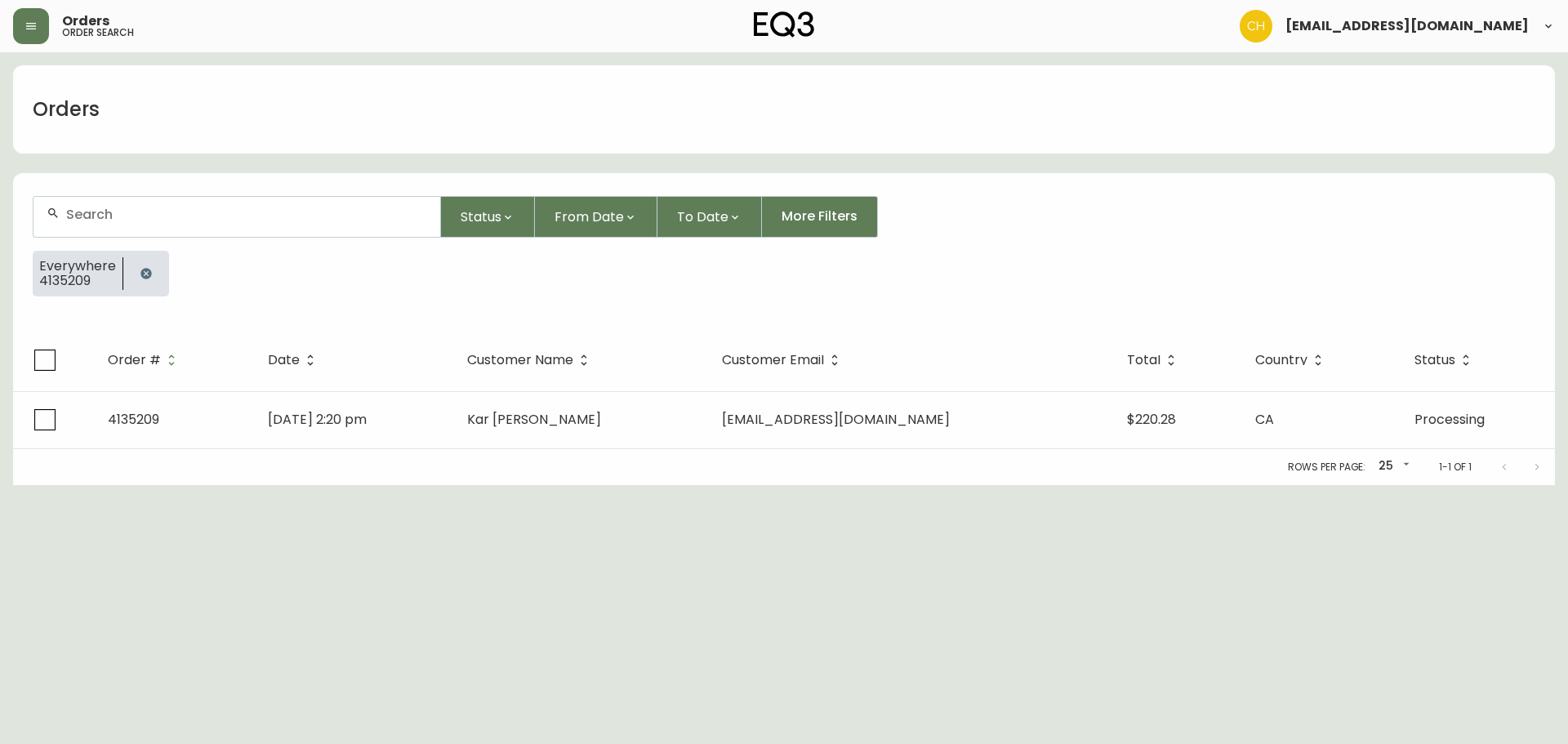
click at [131, 213] on input "text" at bounding box center [246, 214] width 361 height 15
type input "4135210"
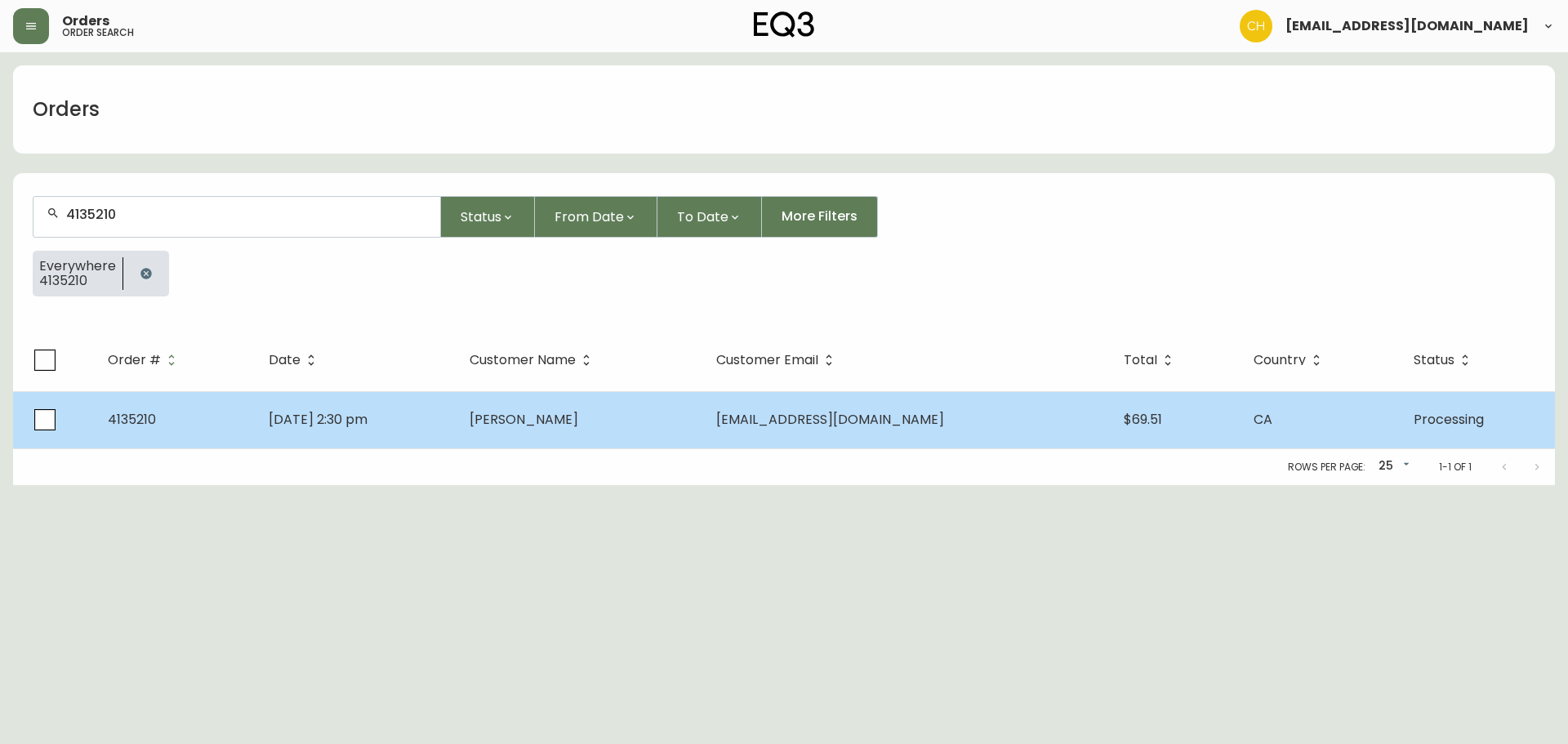
click at [658, 429] on td "[PERSON_NAME]" at bounding box center [579, 420] width 247 height 57
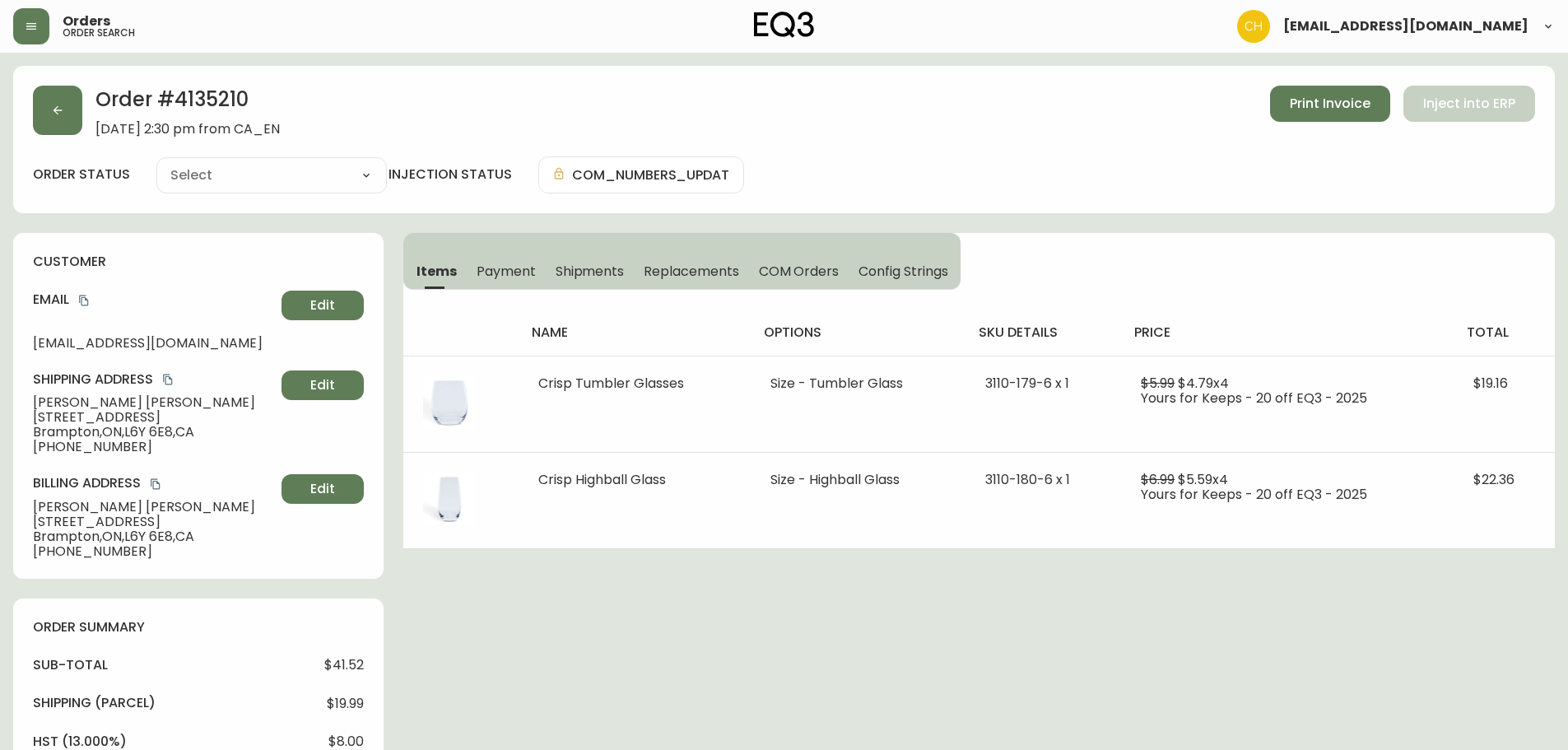
type input "Processing"
select select "PROCESSING"
click at [44, 121] on button "button" at bounding box center [57, 110] width 49 height 49
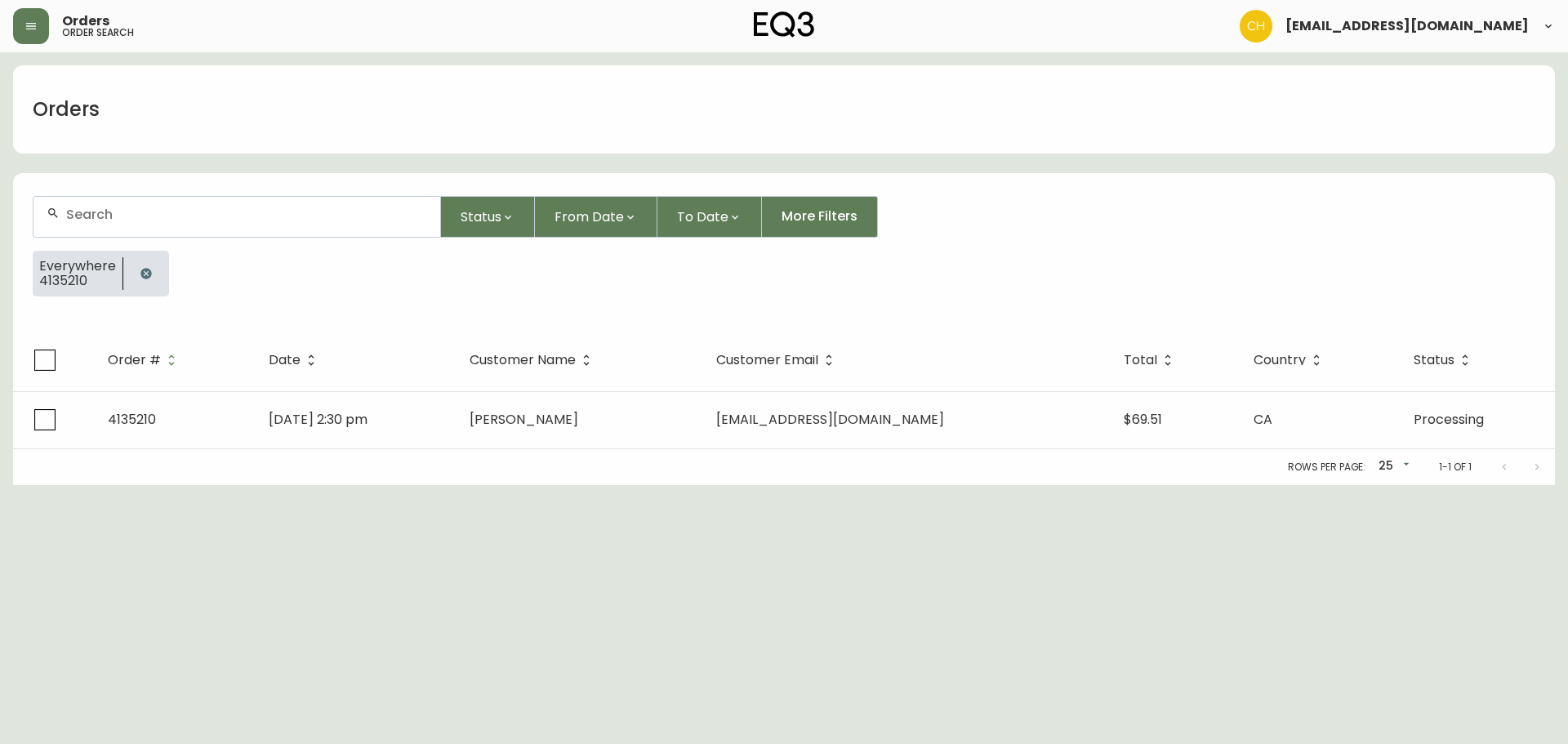
click at [99, 230] on div at bounding box center [237, 217] width 406 height 40
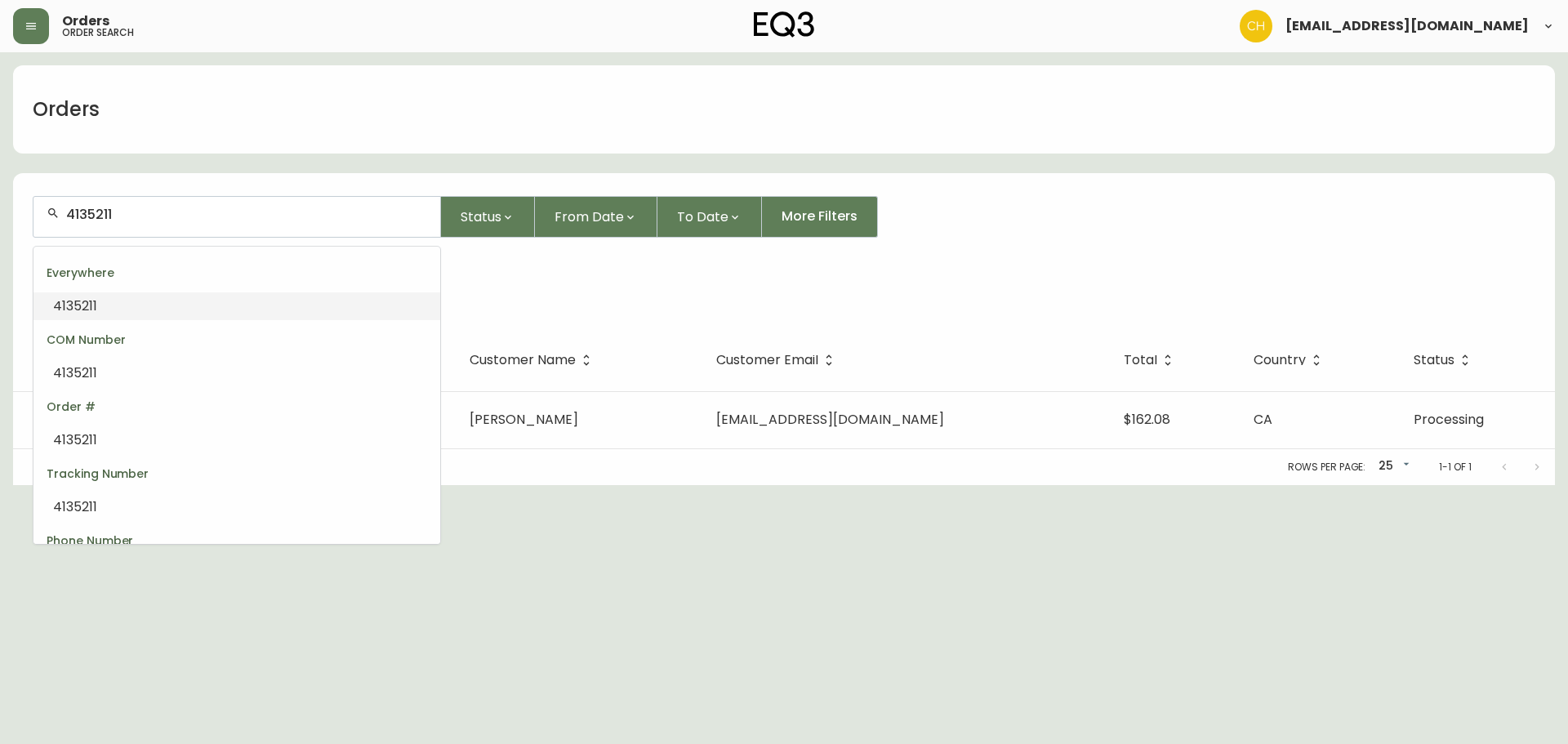
click at [36, 217] on div "4135211" at bounding box center [237, 217] width 406 height 40
type input "4135214"
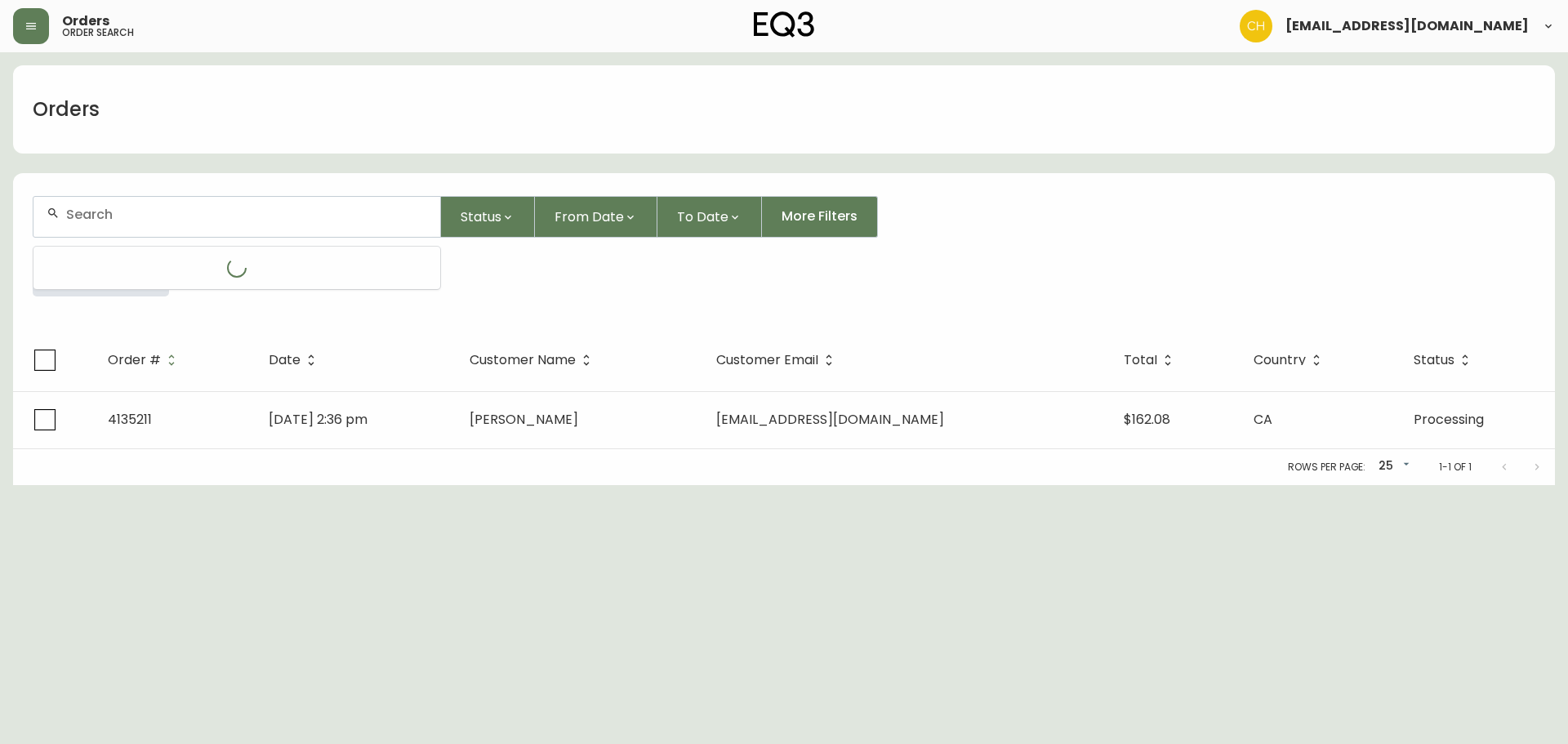
type input "4135214"
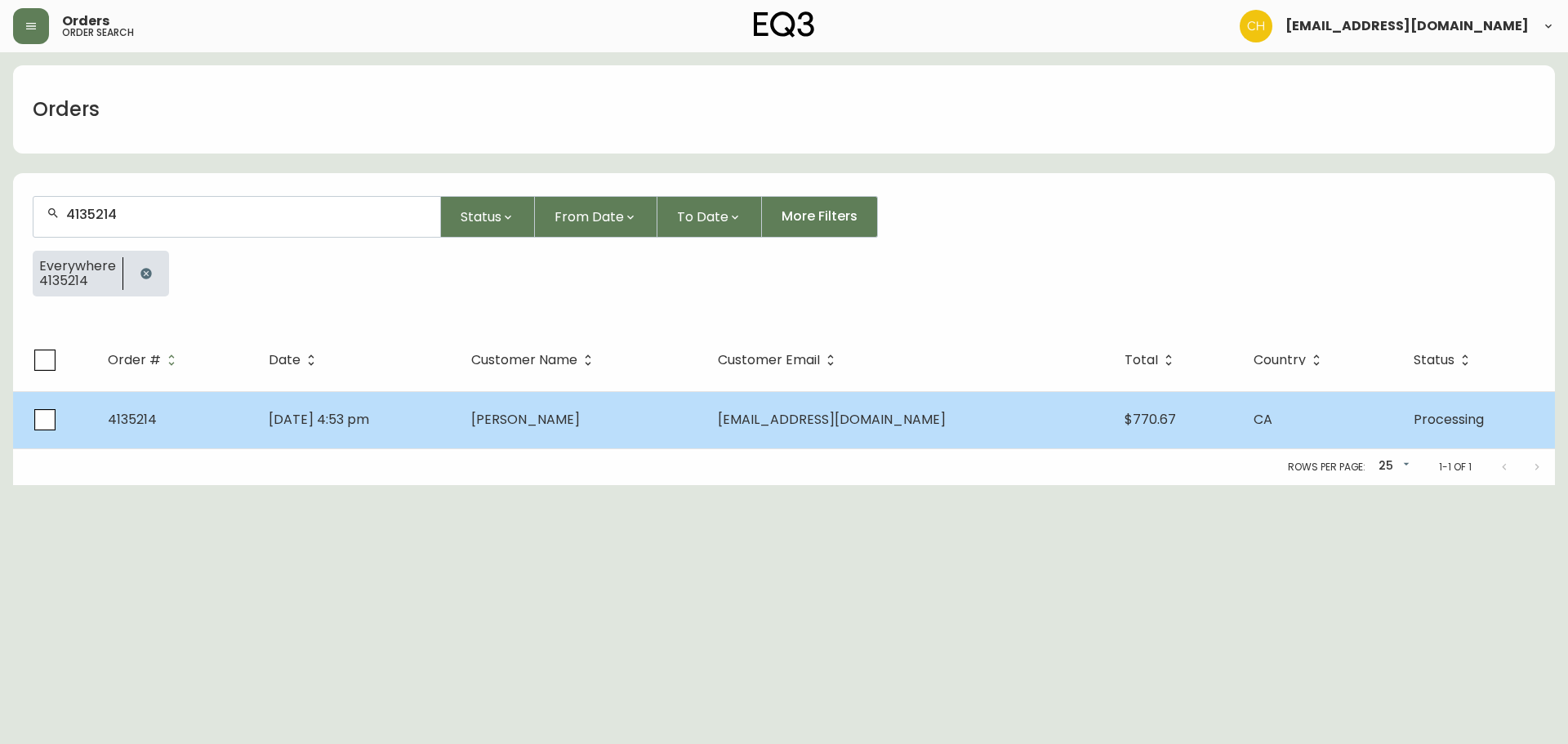
click at [449, 421] on td "[DATE] 4:53 pm" at bounding box center [356, 420] width 202 height 57
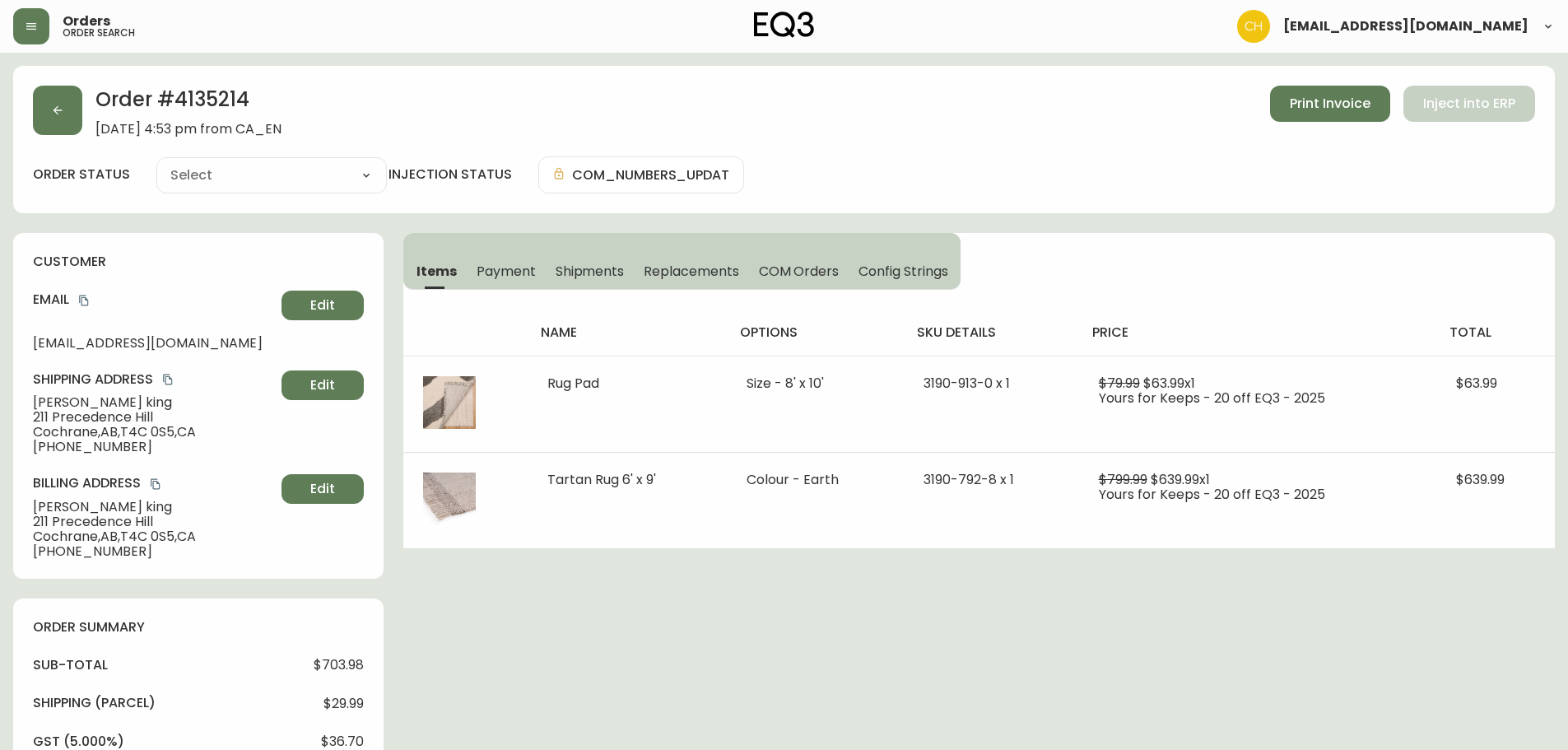
type input "Processing"
select select "PROCESSING"
click at [64, 109] on icon "button" at bounding box center [57, 110] width 13 height 13
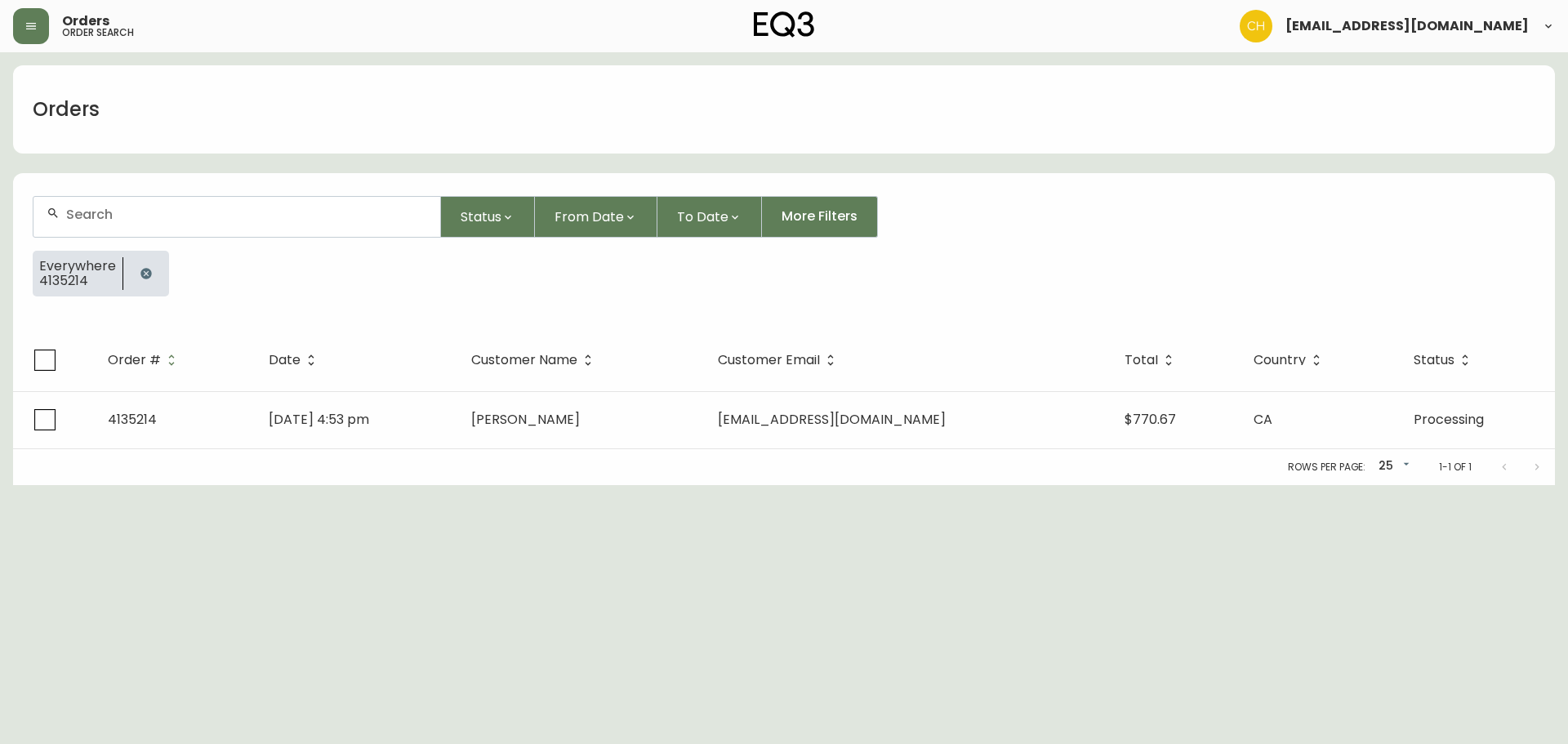
click at [122, 215] on input "text" at bounding box center [246, 214] width 361 height 15
type input "4135219"
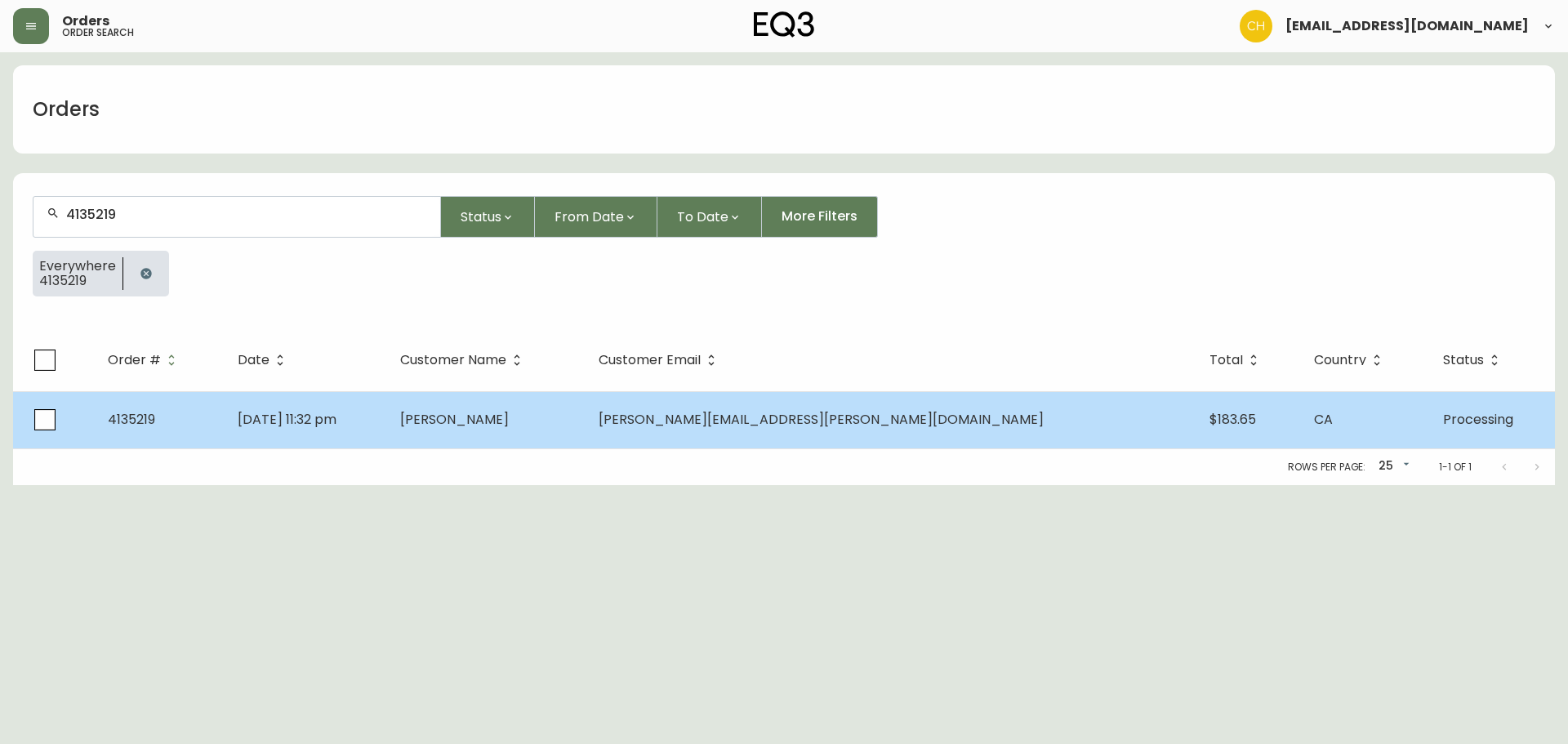
click at [509, 412] on span "[PERSON_NAME]" at bounding box center [454, 419] width 109 height 19
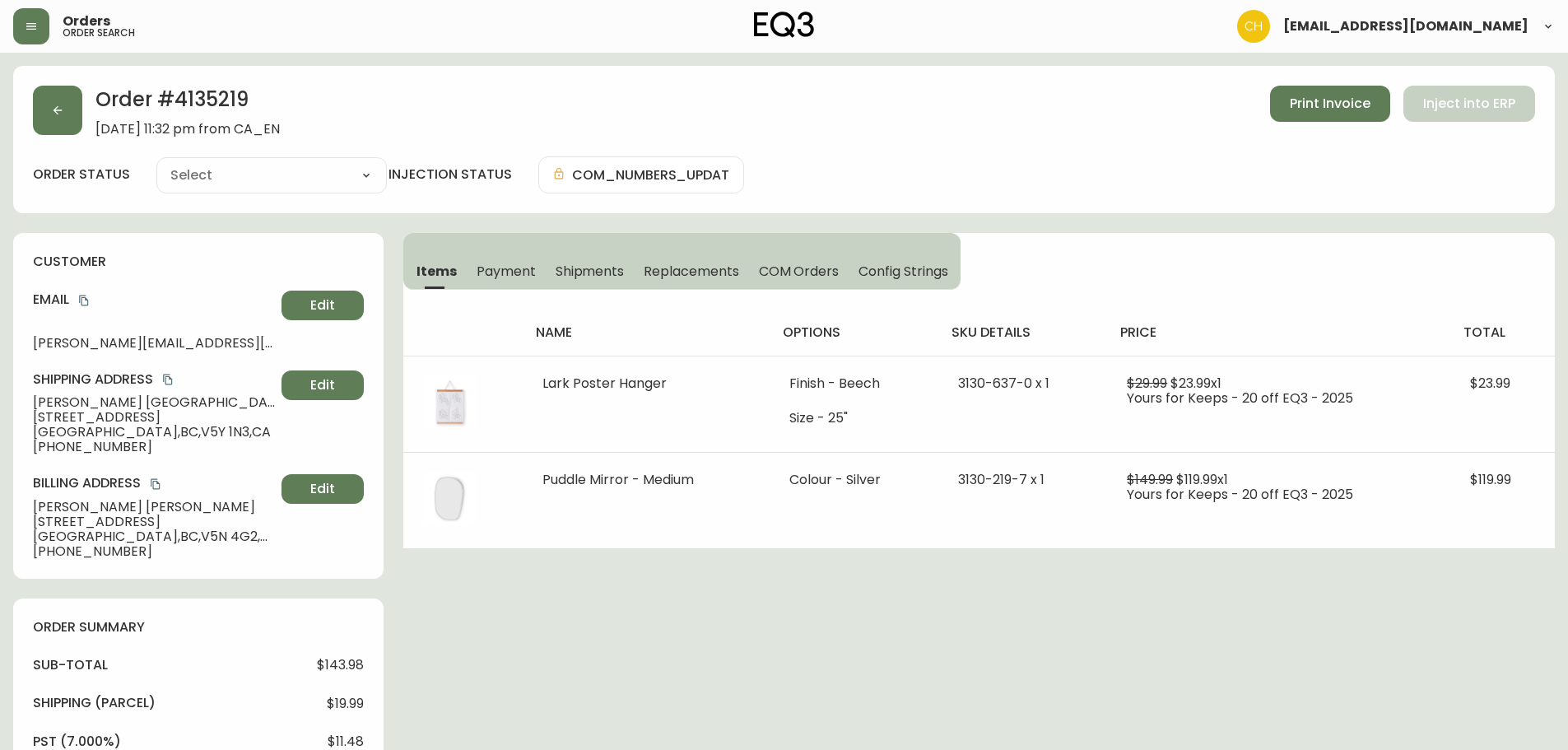
type input "Processing"
select select "PROCESSING"
click at [68, 117] on button "button" at bounding box center [57, 110] width 49 height 49
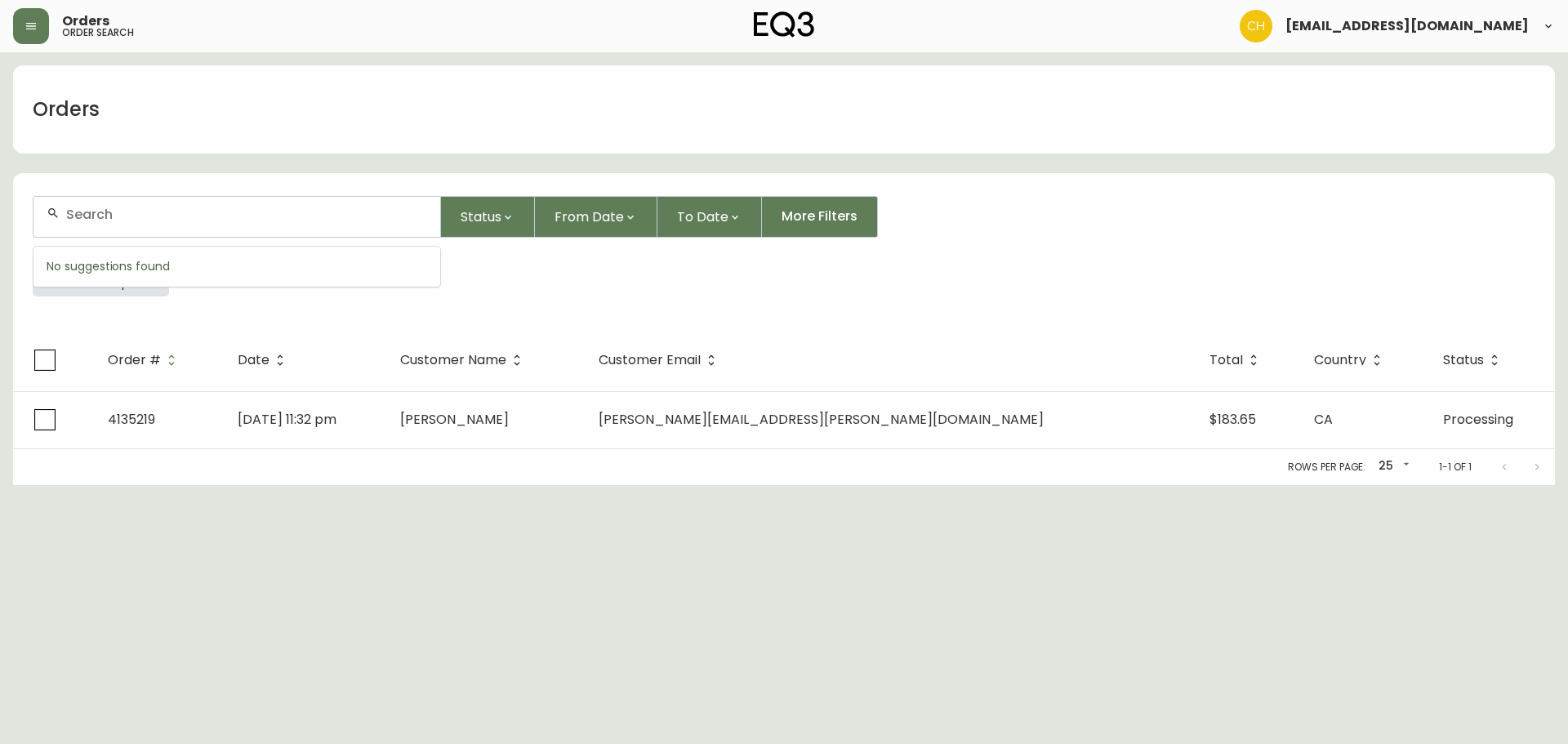
click at [109, 211] on input "text" at bounding box center [246, 214] width 361 height 15
type input "4135220"
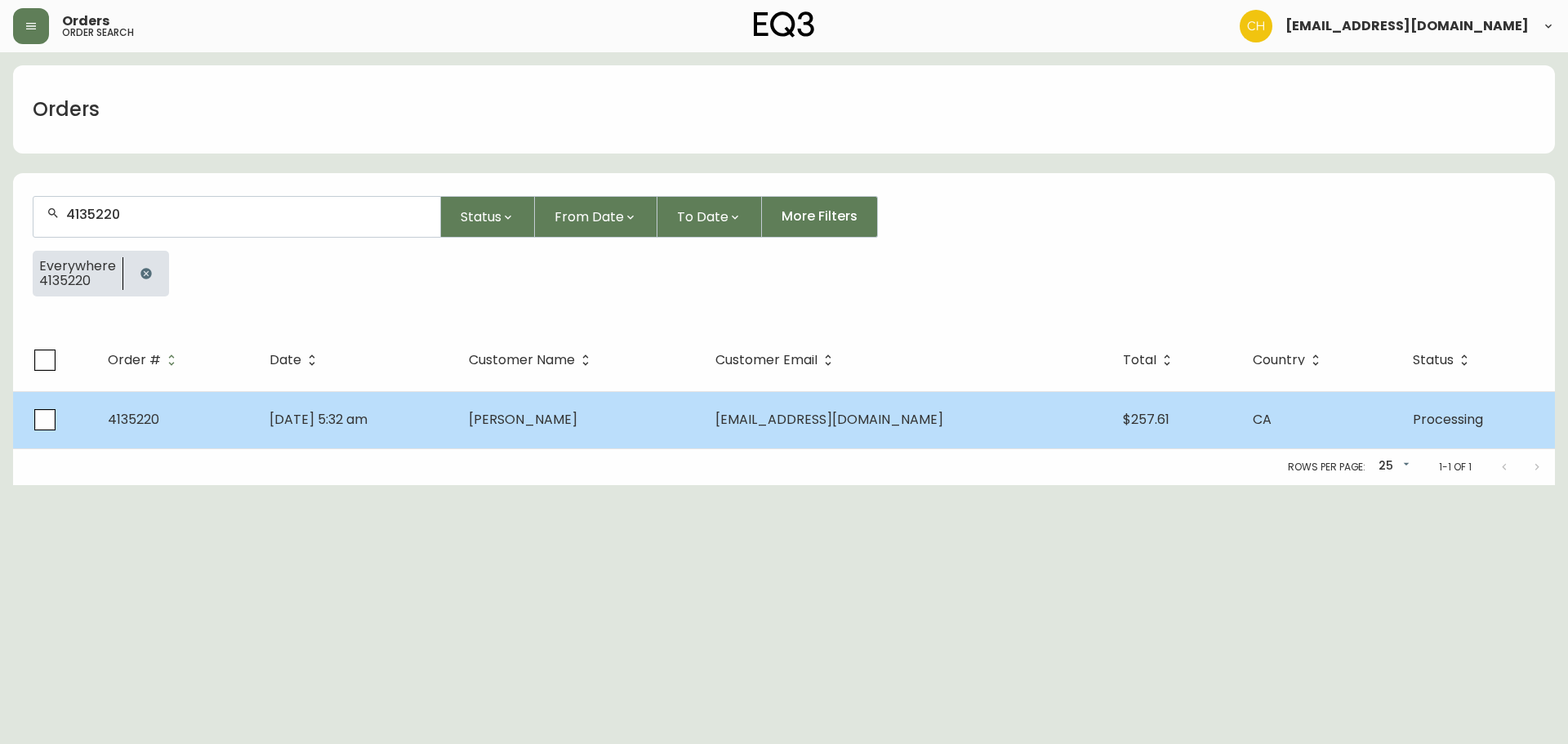
click at [618, 409] on td "[PERSON_NAME]" at bounding box center [578, 420] width 247 height 57
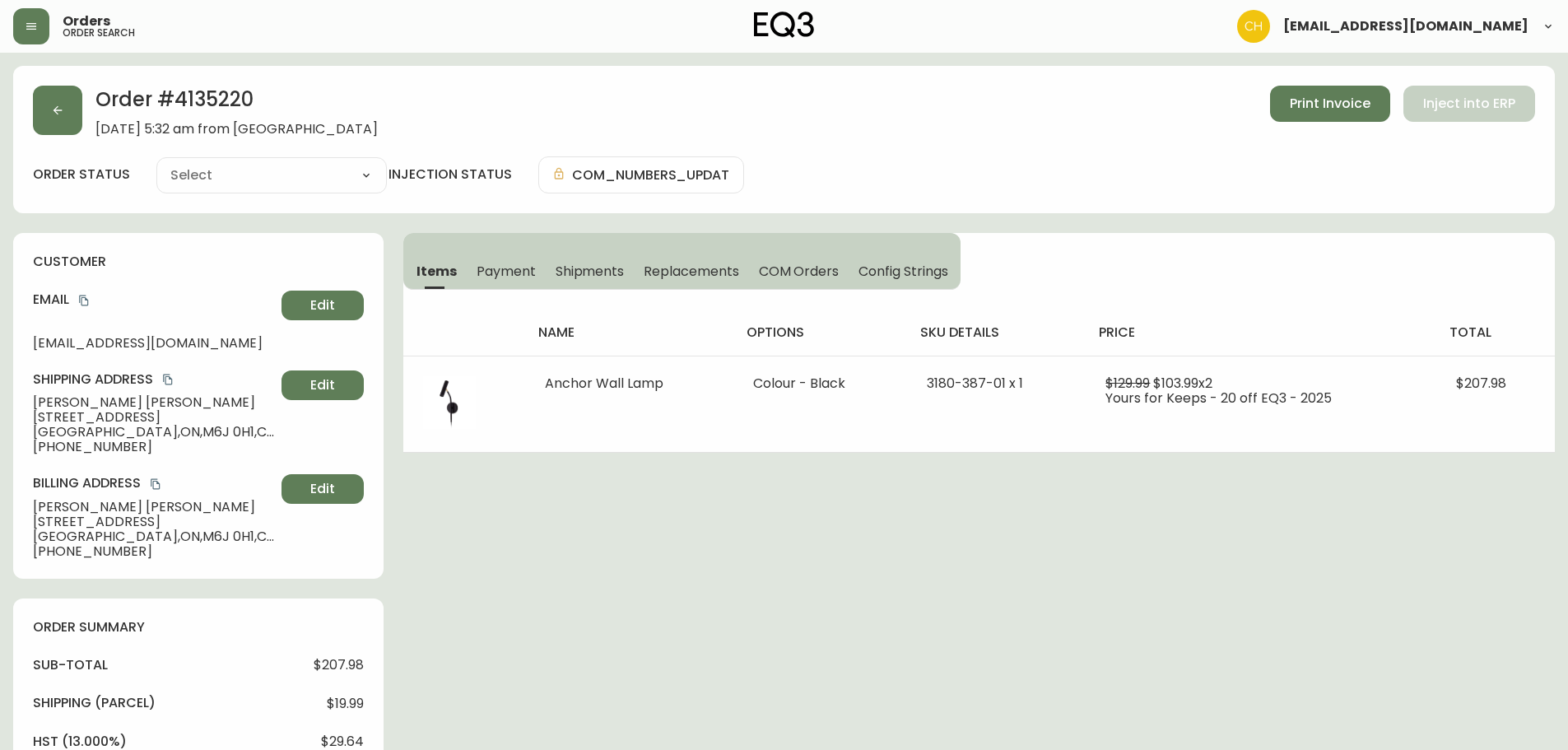
type input "Processing"
select select "PROCESSING"
click at [54, 123] on button "button" at bounding box center [57, 110] width 49 height 49
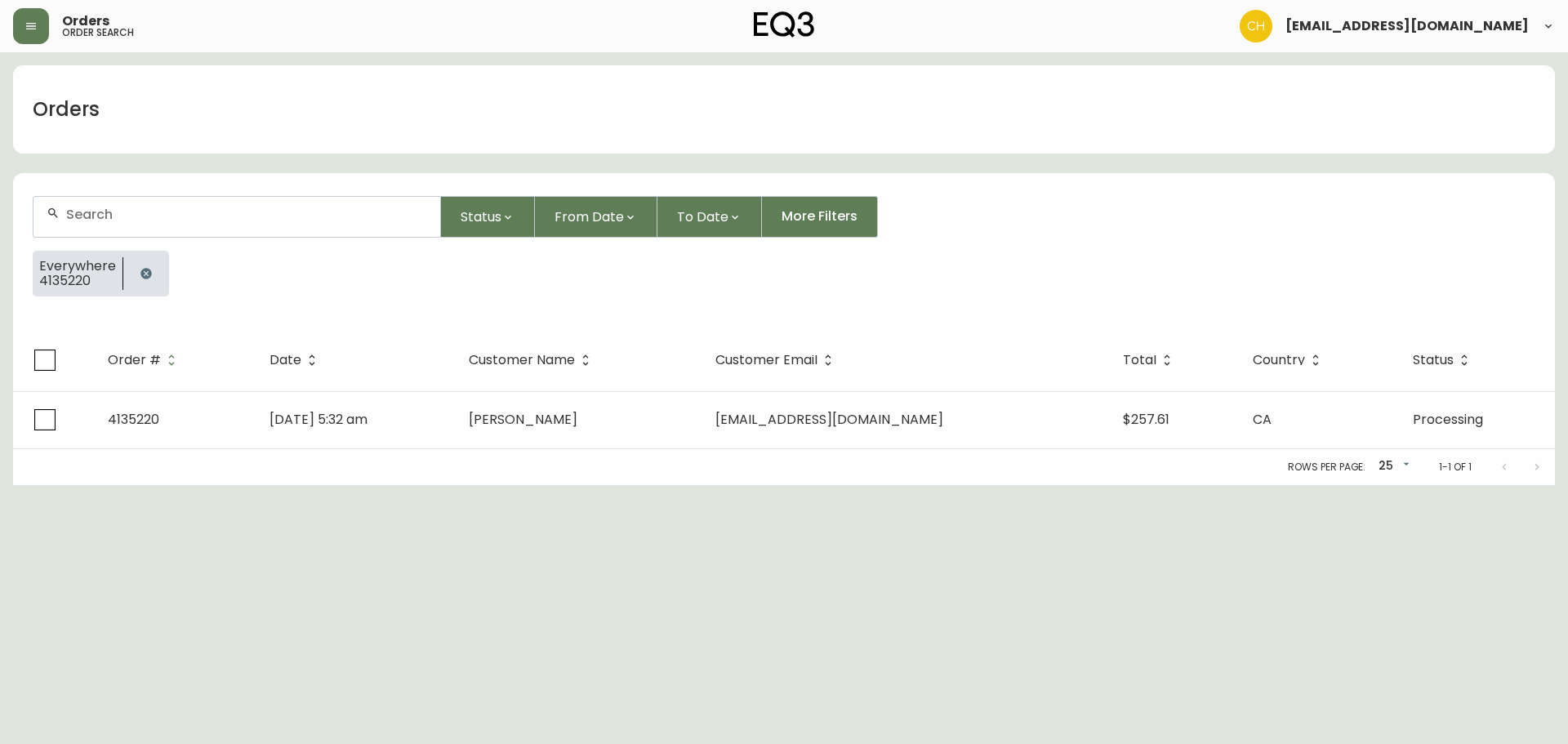
click at [96, 206] on div at bounding box center [237, 217] width 406 height 40
type input "4135213"
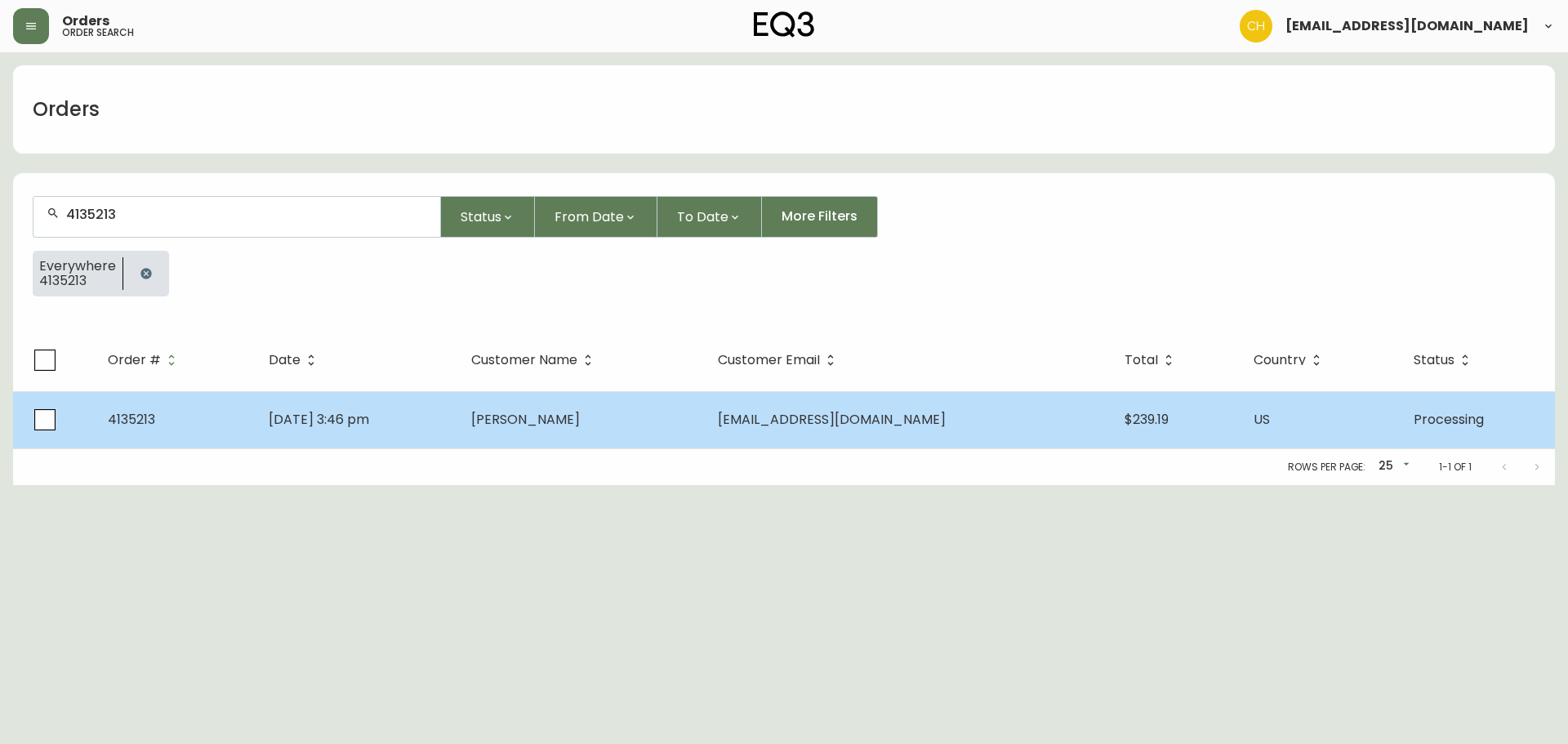
click at [529, 414] on td "[PERSON_NAME]" at bounding box center [581, 420] width 246 height 57
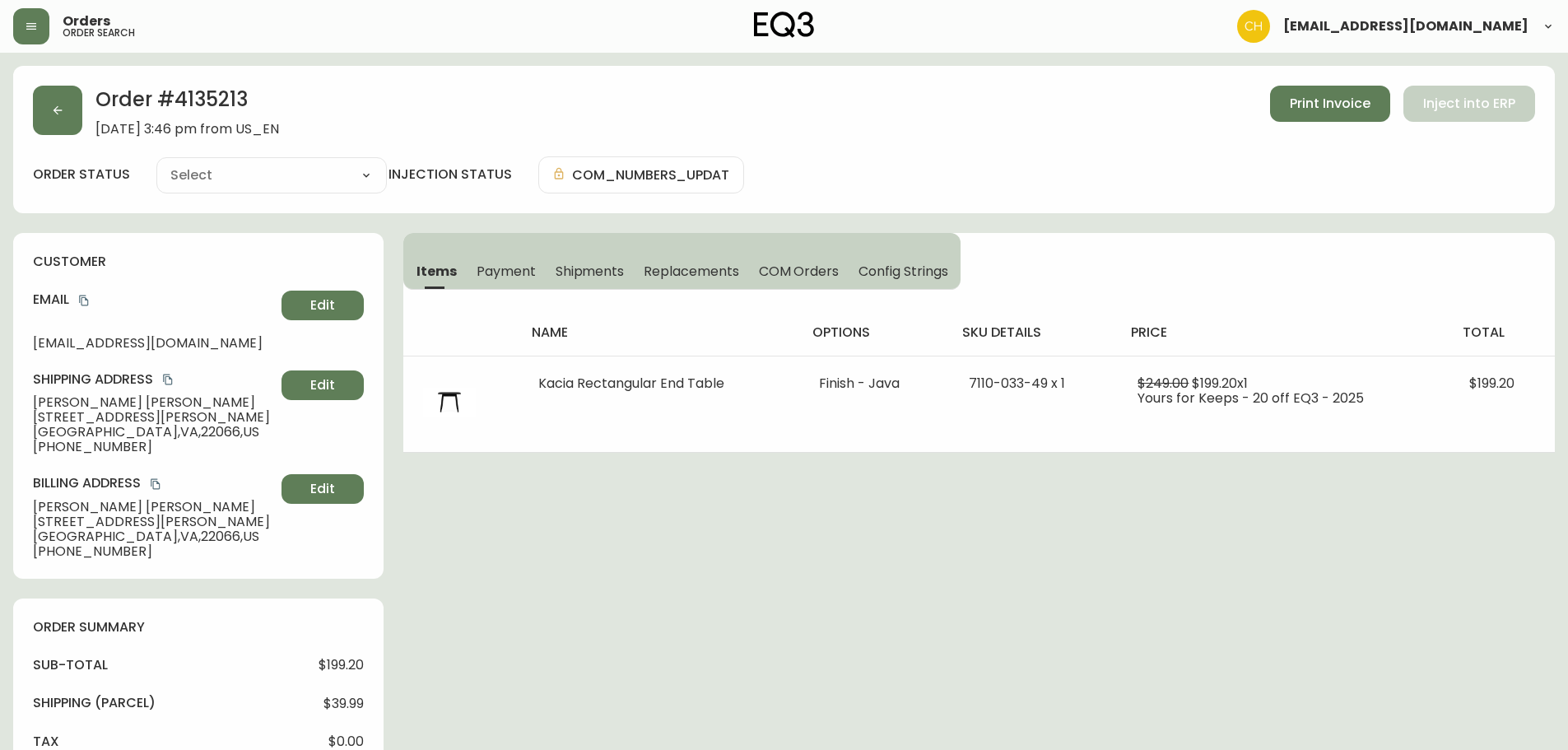
type input "Processing"
select select "PROCESSING"
click at [55, 110] on icon "button" at bounding box center [57, 110] width 13 height 13
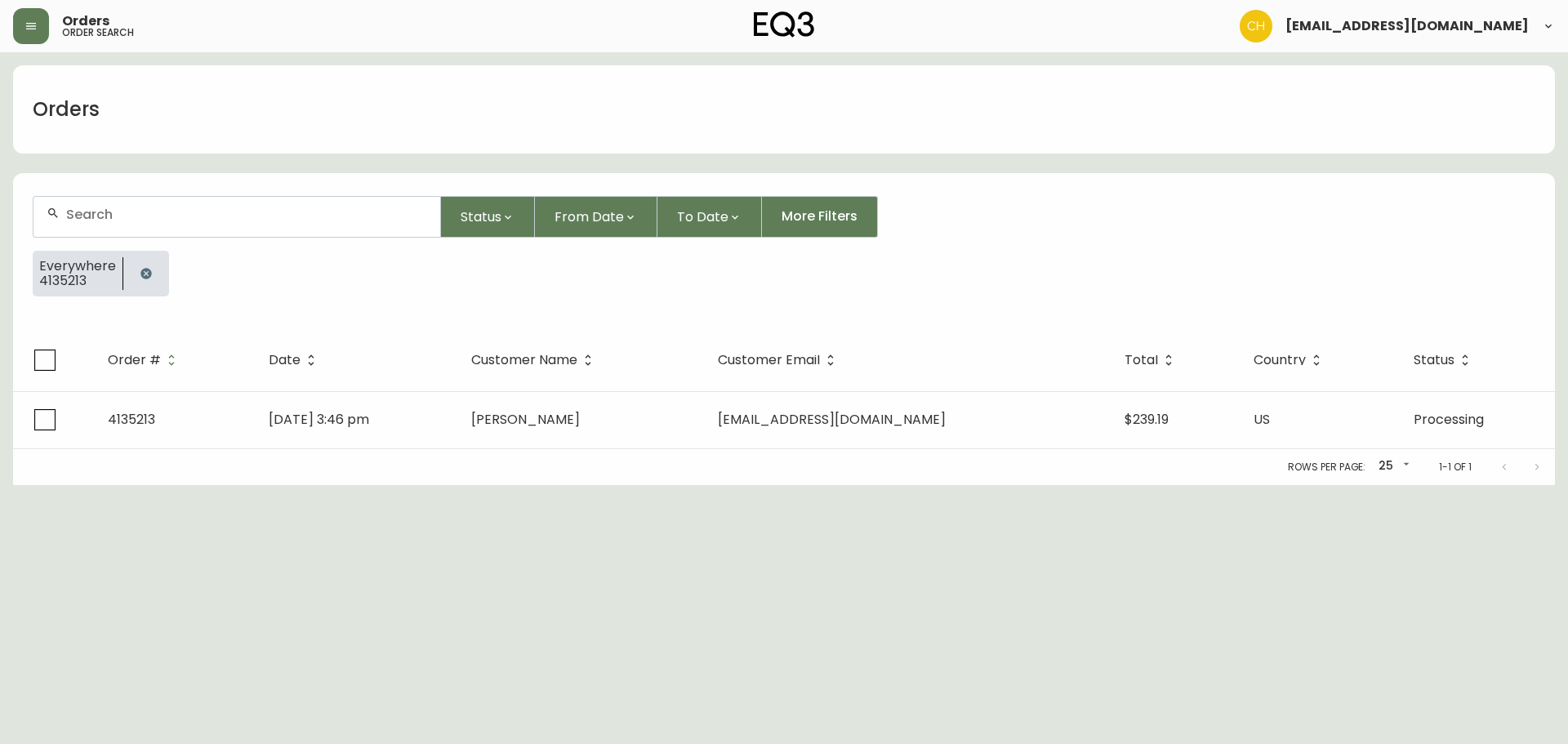
click at [90, 217] on input "text" at bounding box center [246, 214] width 361 height 15
type input "4135201"
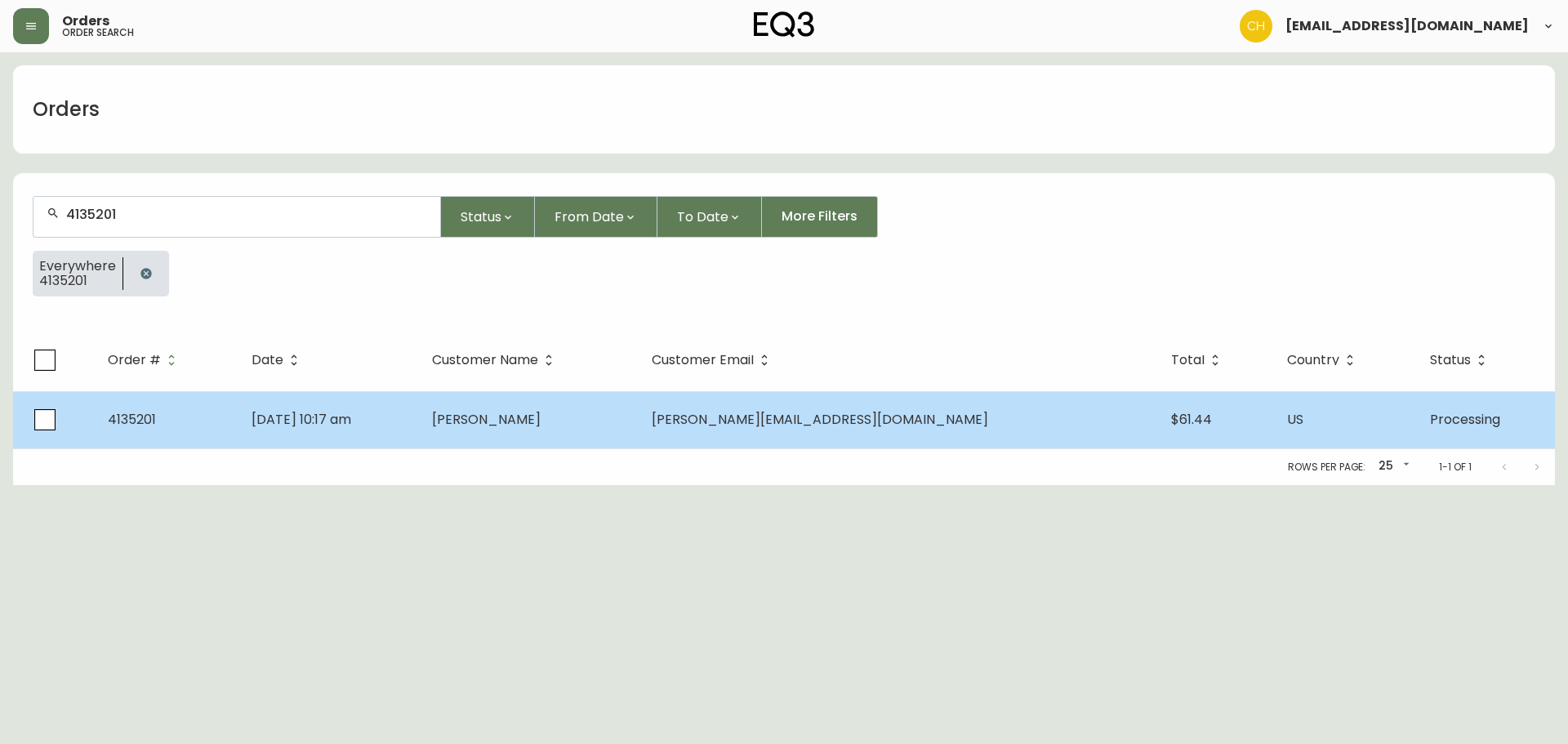
click at [419, 413] on td "[DATE] 10:17 am" at bounding box center [329, 420] width 181 height 57
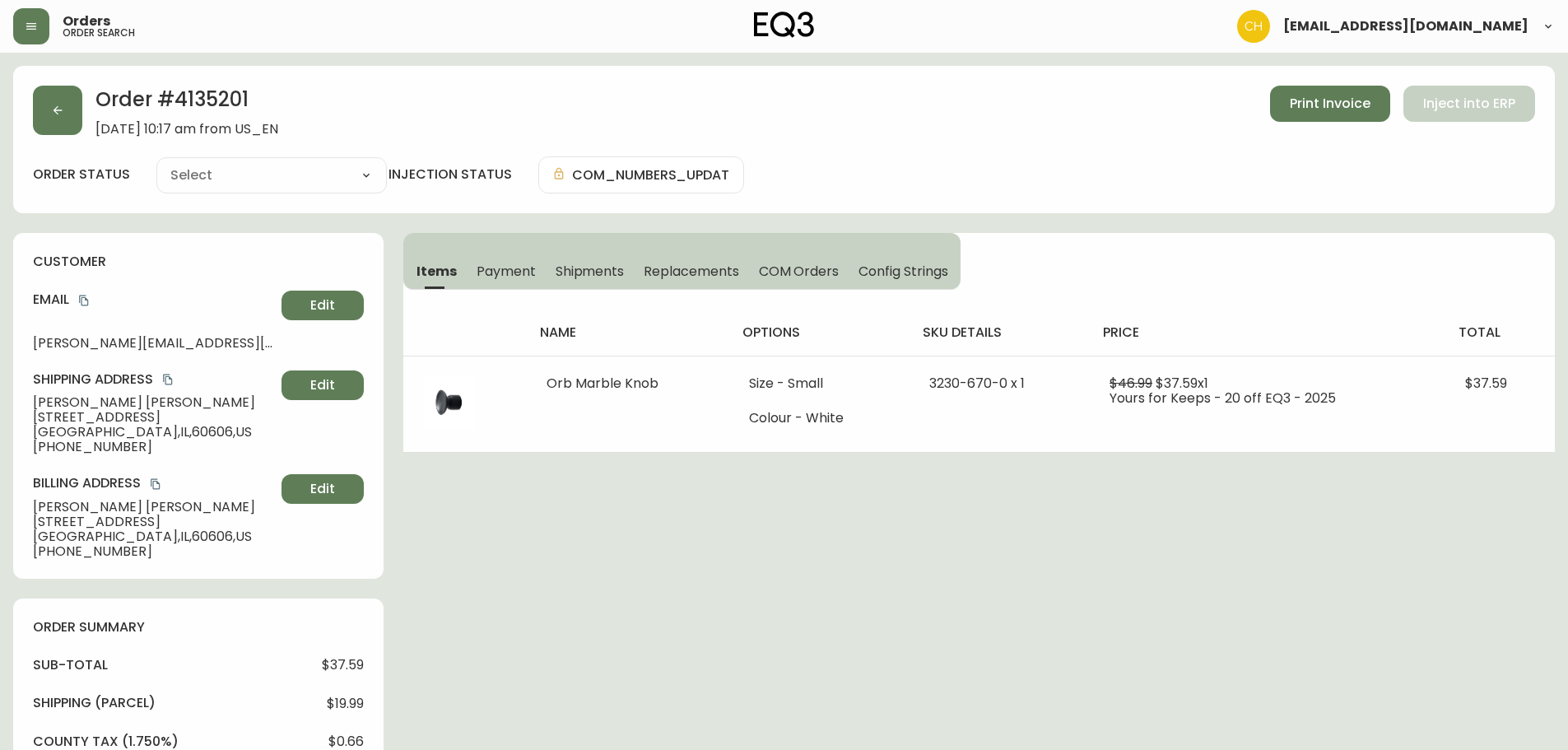
type input "Processing"
select select "PROCESSING"
